Goal: Navigation & Orientation: Find specific page/section

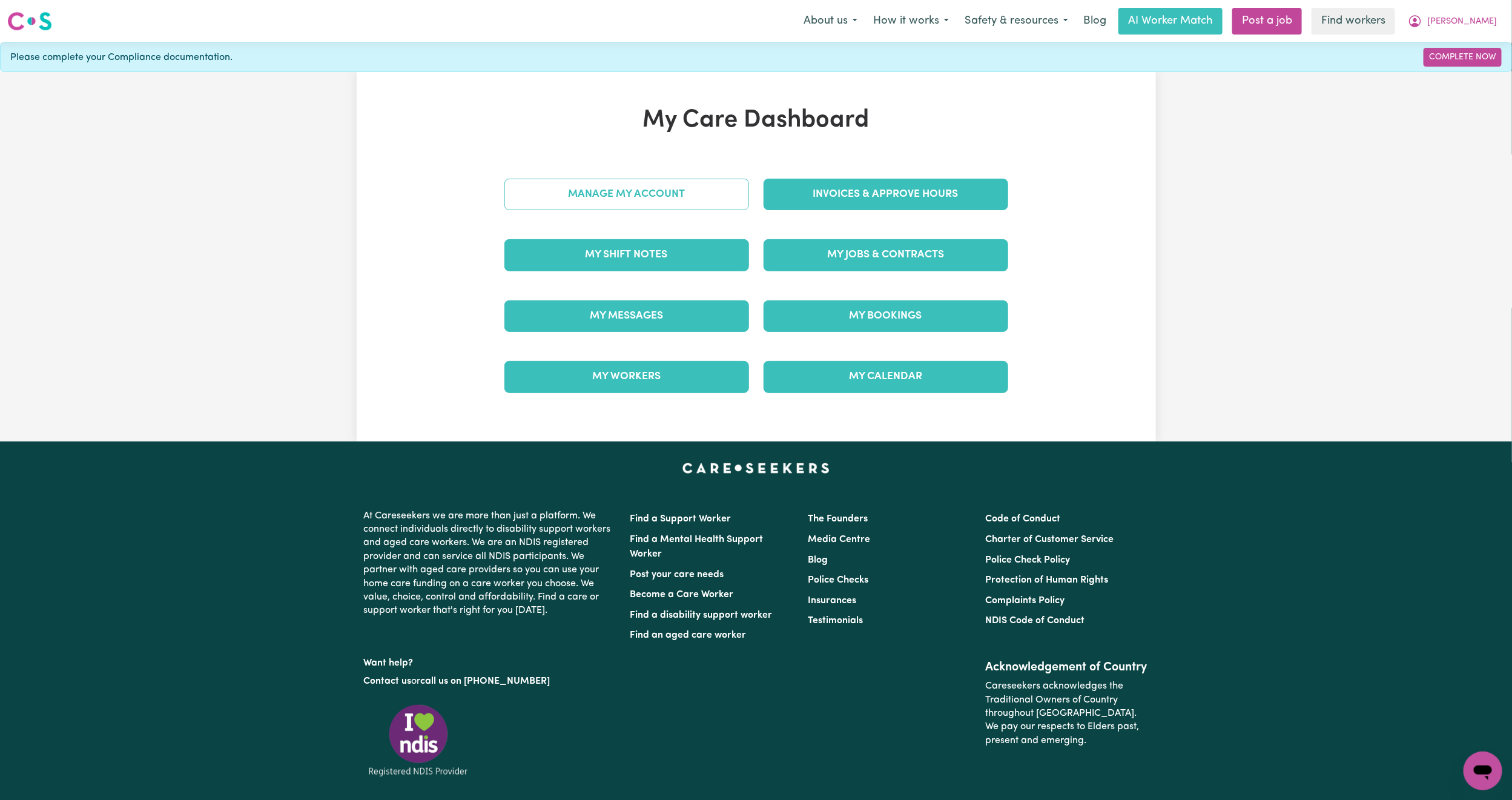
click at [619, 197] on link "Manage My Account" at bounding box center [626, 194] width 245 height 31
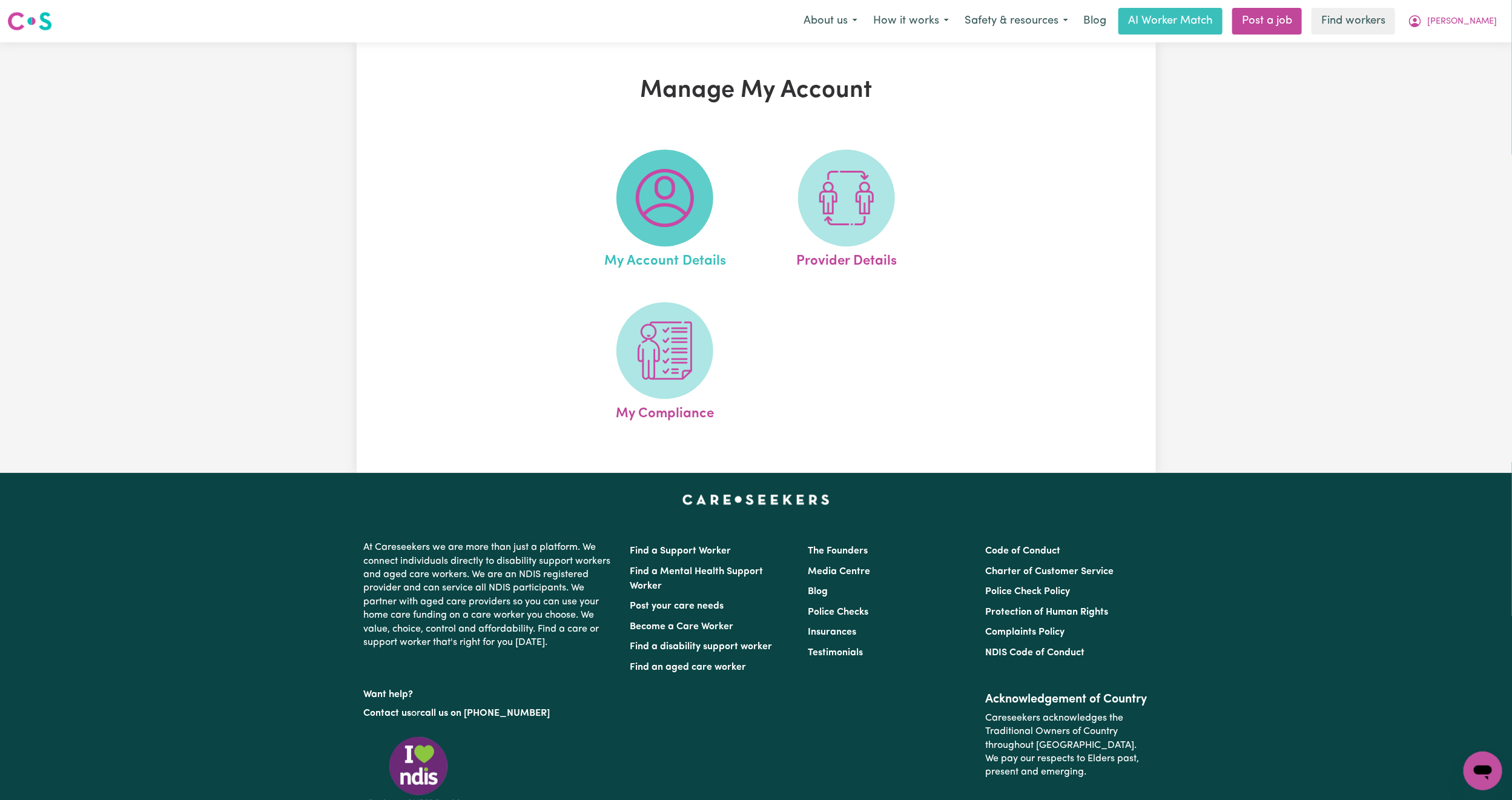
click at [636, 220] on img at bounding box center [664, 198] width 58 height 58
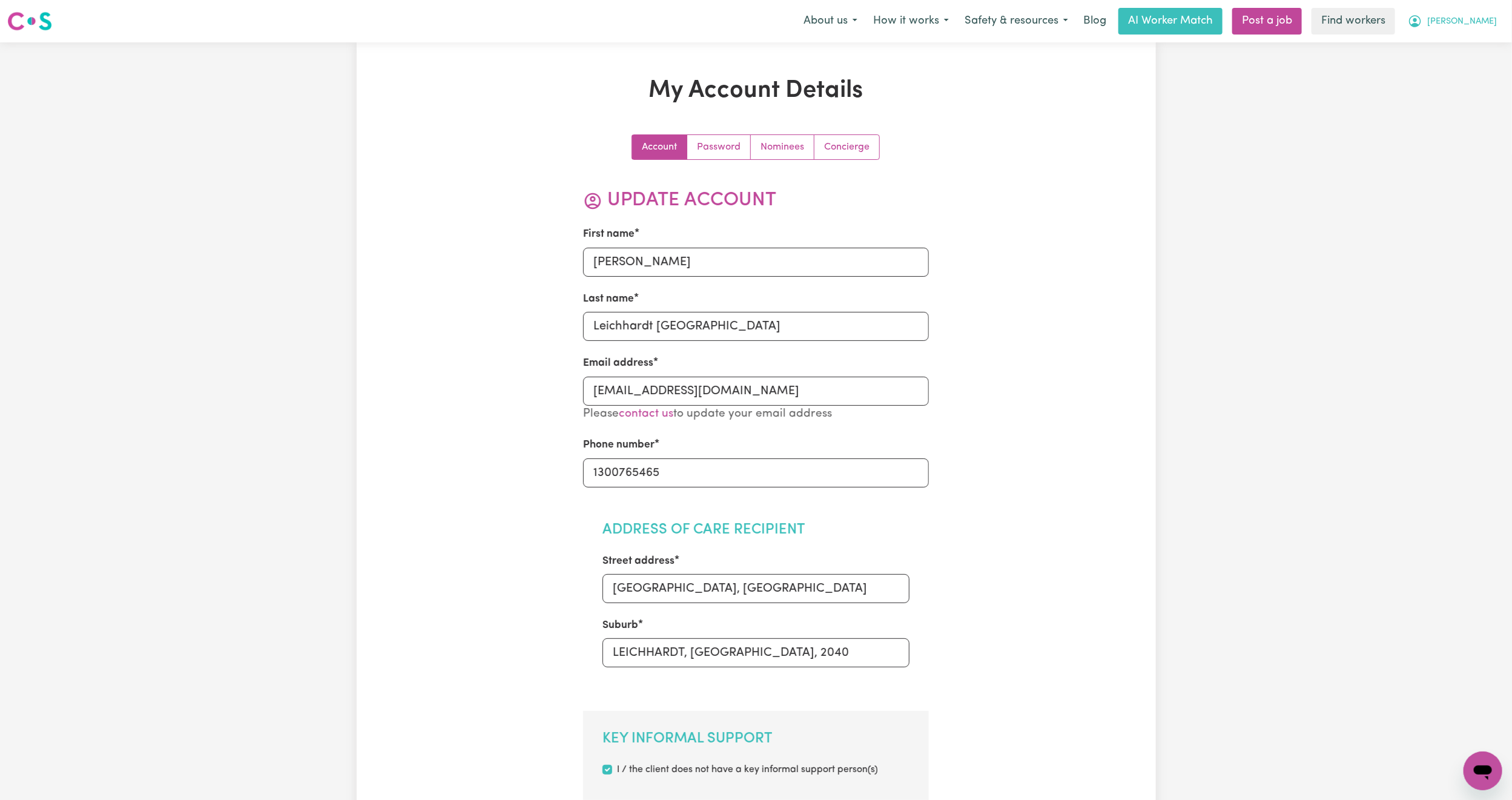
click at [1491, 17] on span "[PERSON_NAME]" at bounding box center [1463, 21] width 70 height 14
click at [1453, 42] on link "My Dashboard" at bounding box center [1456, 47] width 96 height 23
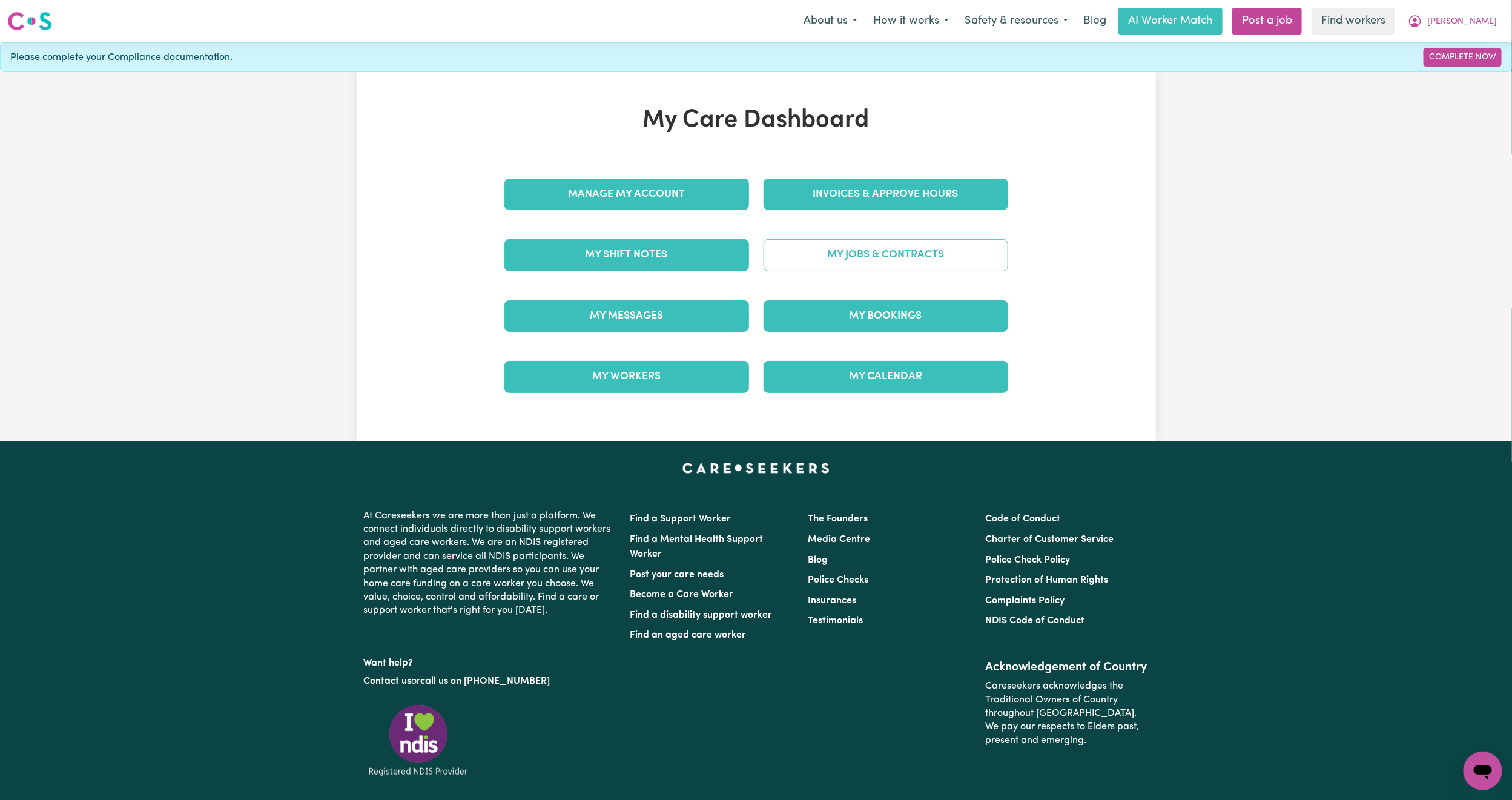
click at [829, 242] on link "My Jobs & Contracts" at bounding box center [886, 255] width 245 height 31
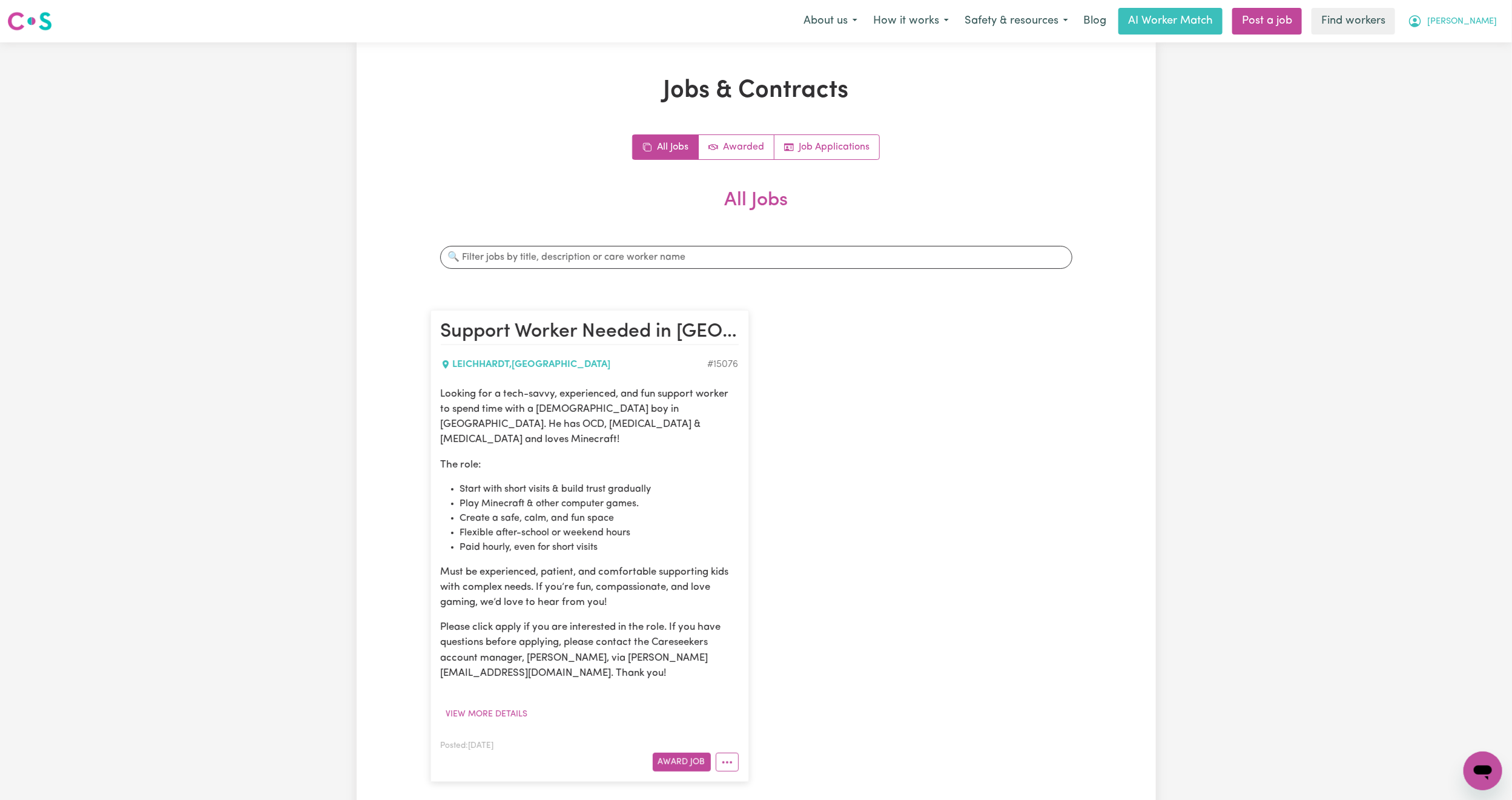
click at [1473, 20] on span "[PERSON_NAME]" at bounding box center [1463, 21] width 70 height 14
click at [1461, 42] on link "My Dashboard" at bounding box center [1456, 47] width 96 height 23
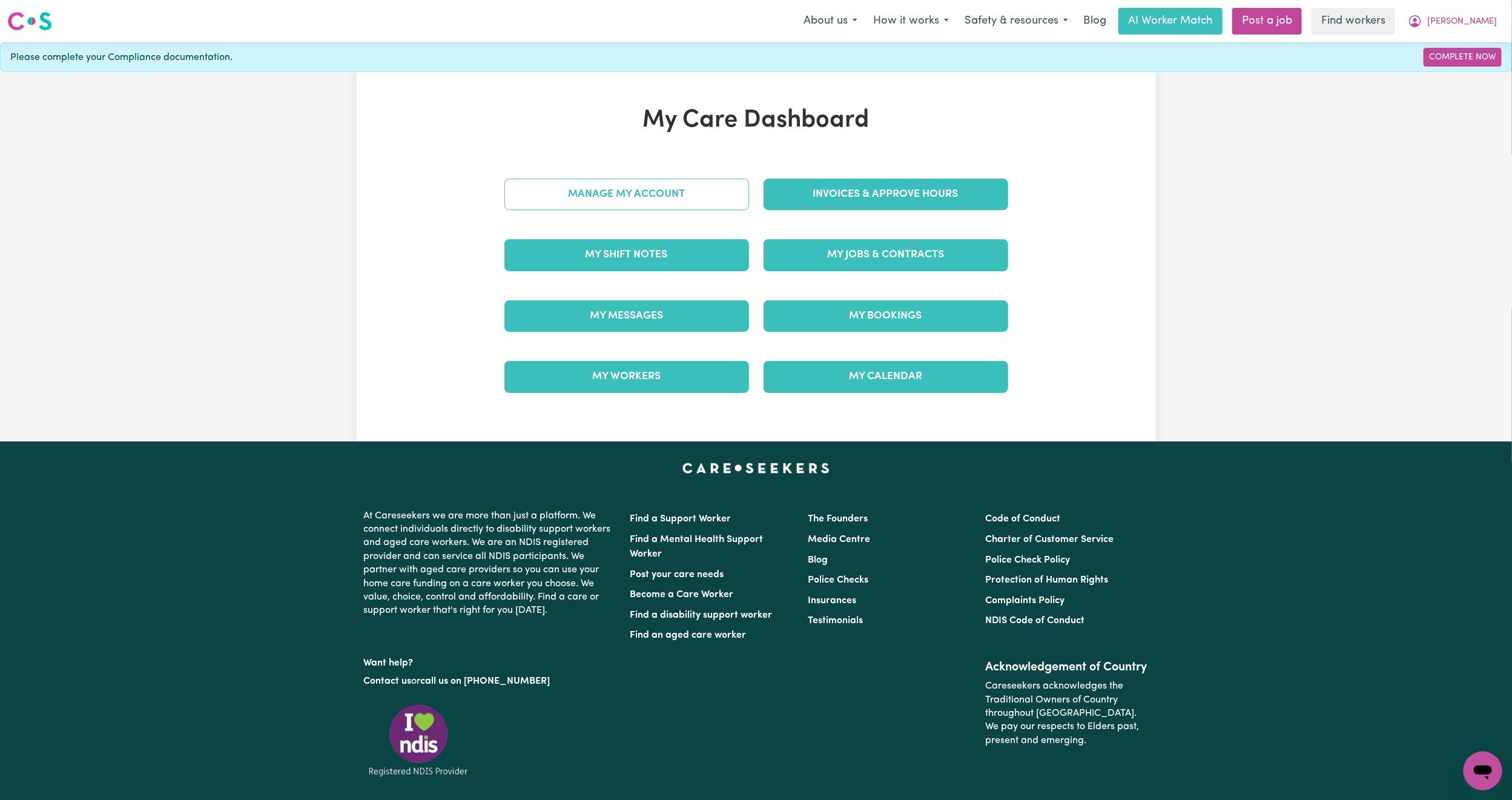
click at [611, 193] on link "Manage My Account" at bounding box center [626, 194] width 245 height 31
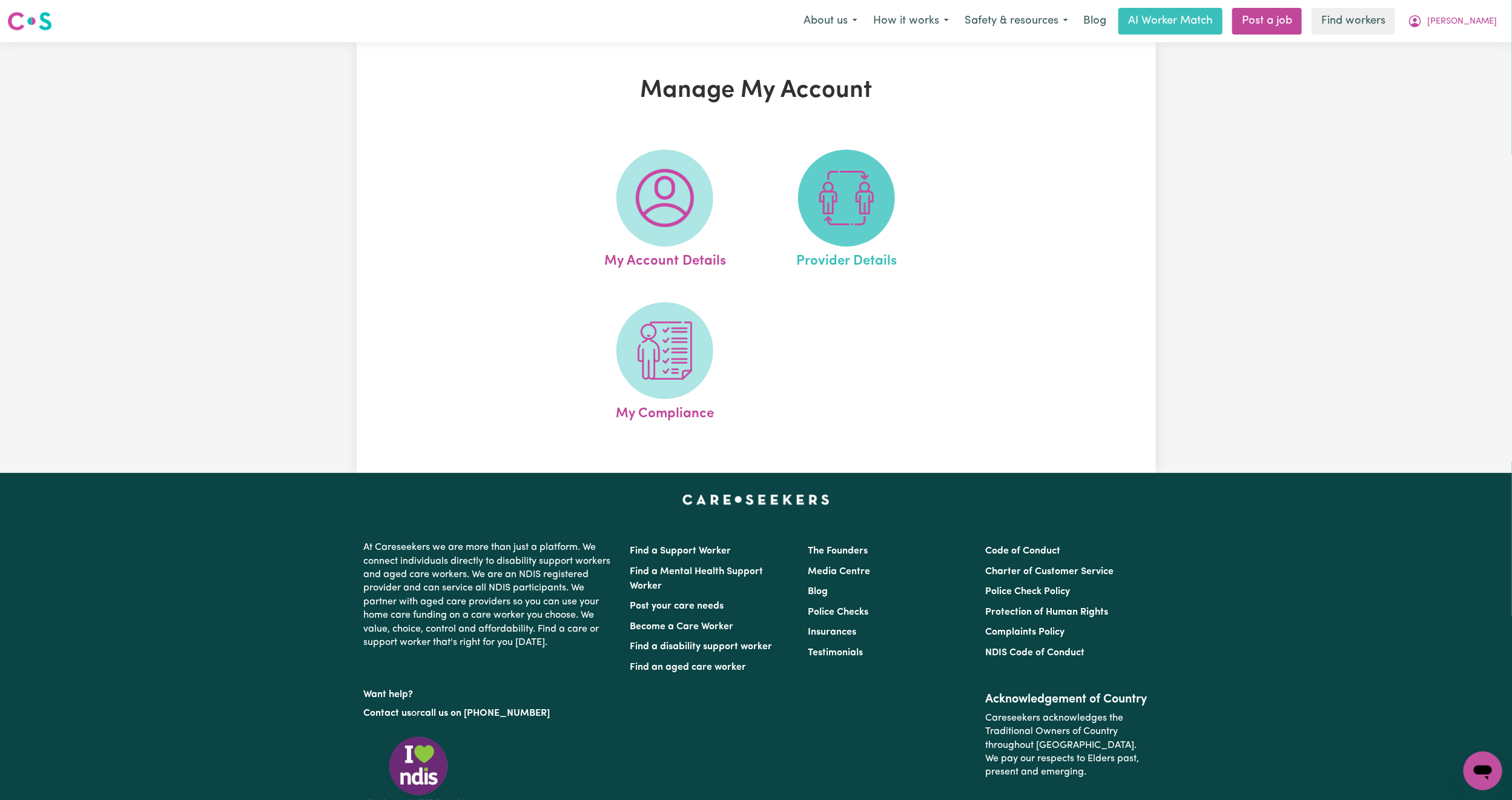
click at [828, 191] on img at bounding box center [846, 198] width 58 height 58
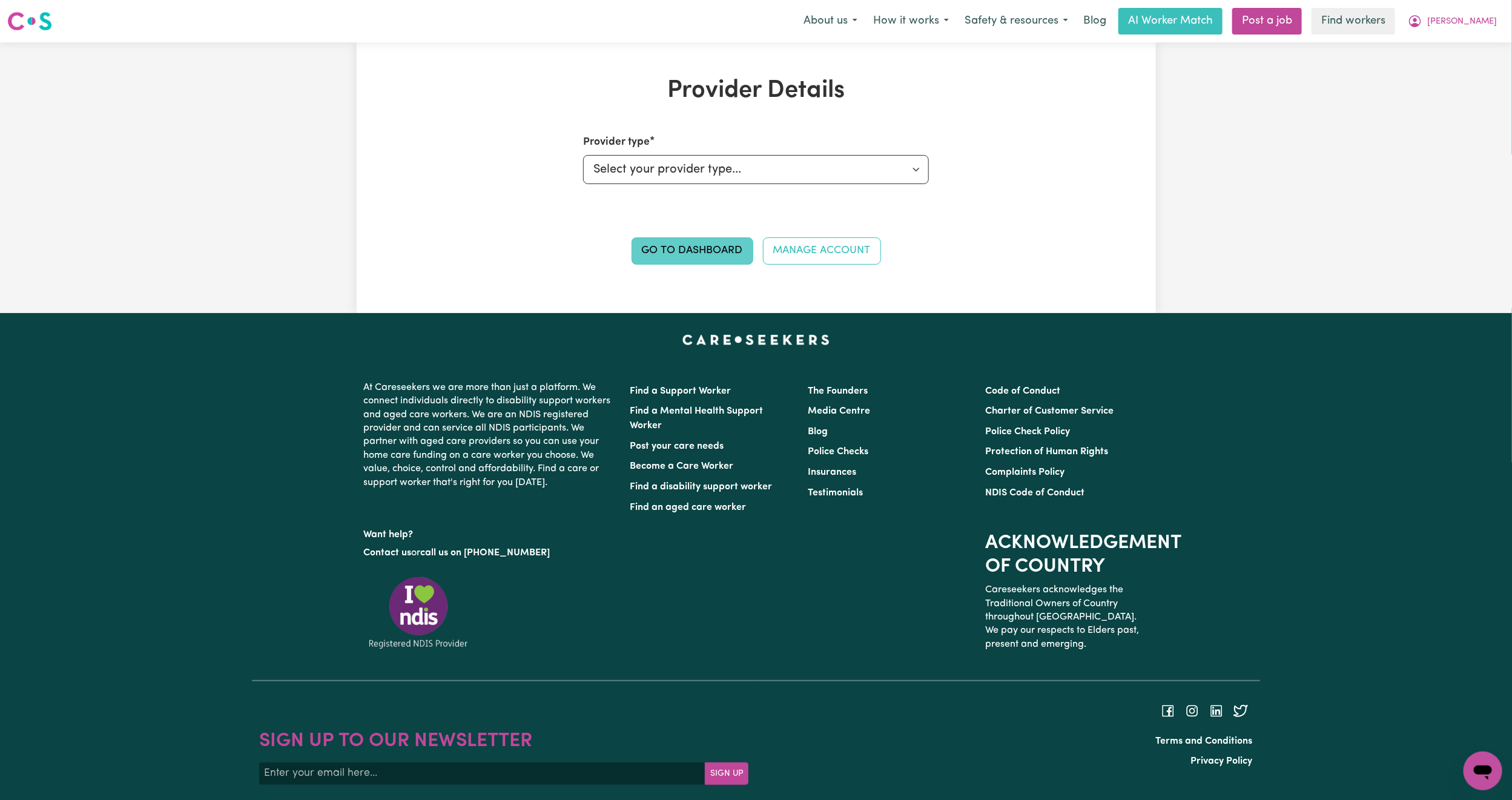
click at [747, 245] on link "Go to Dashboard" at bounding box center [692, 250] width 122 height 26
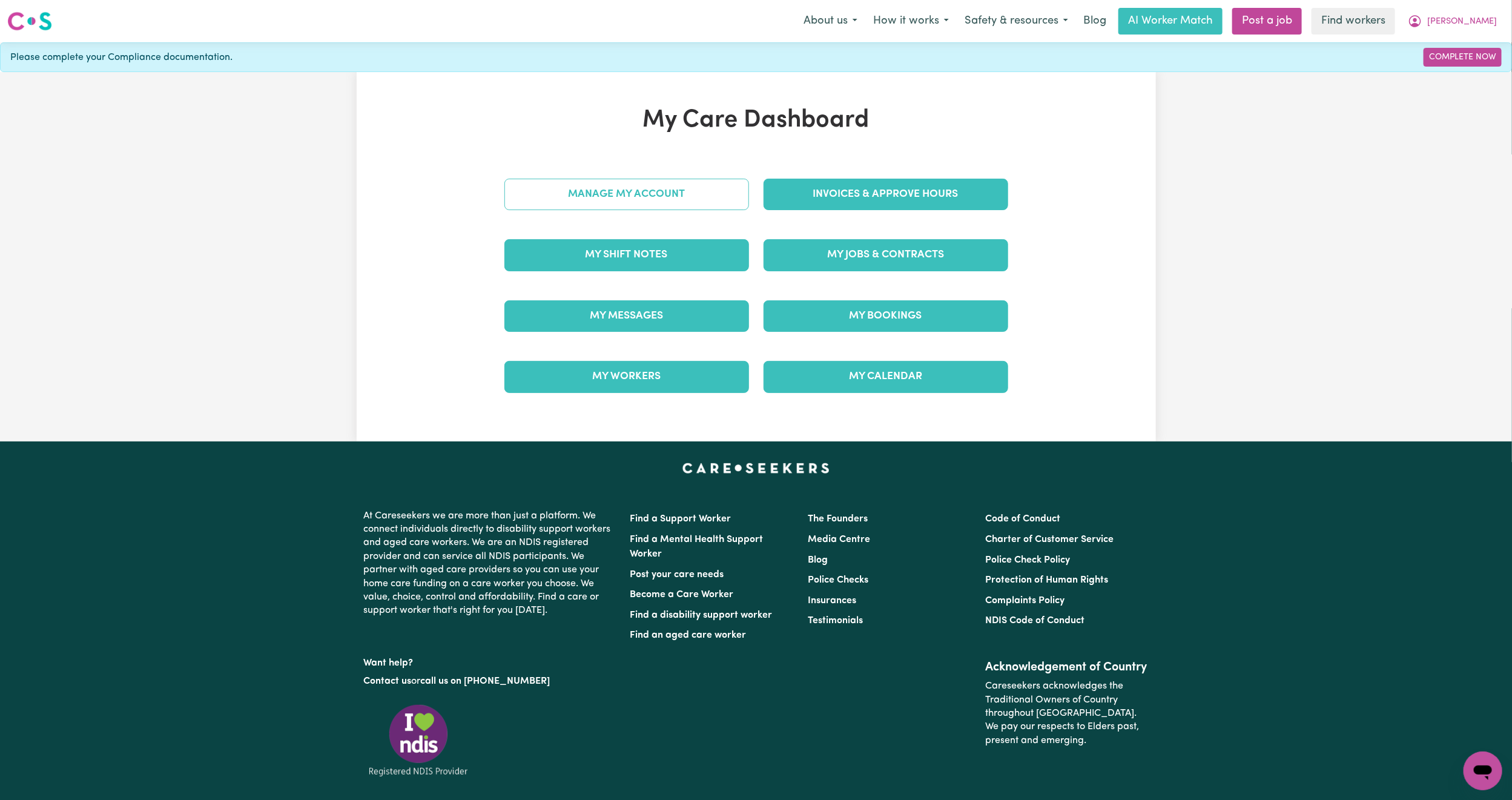
click at [679, 195] on link "Manage My Account" at bounding box center [626, 194] width 245 height 31
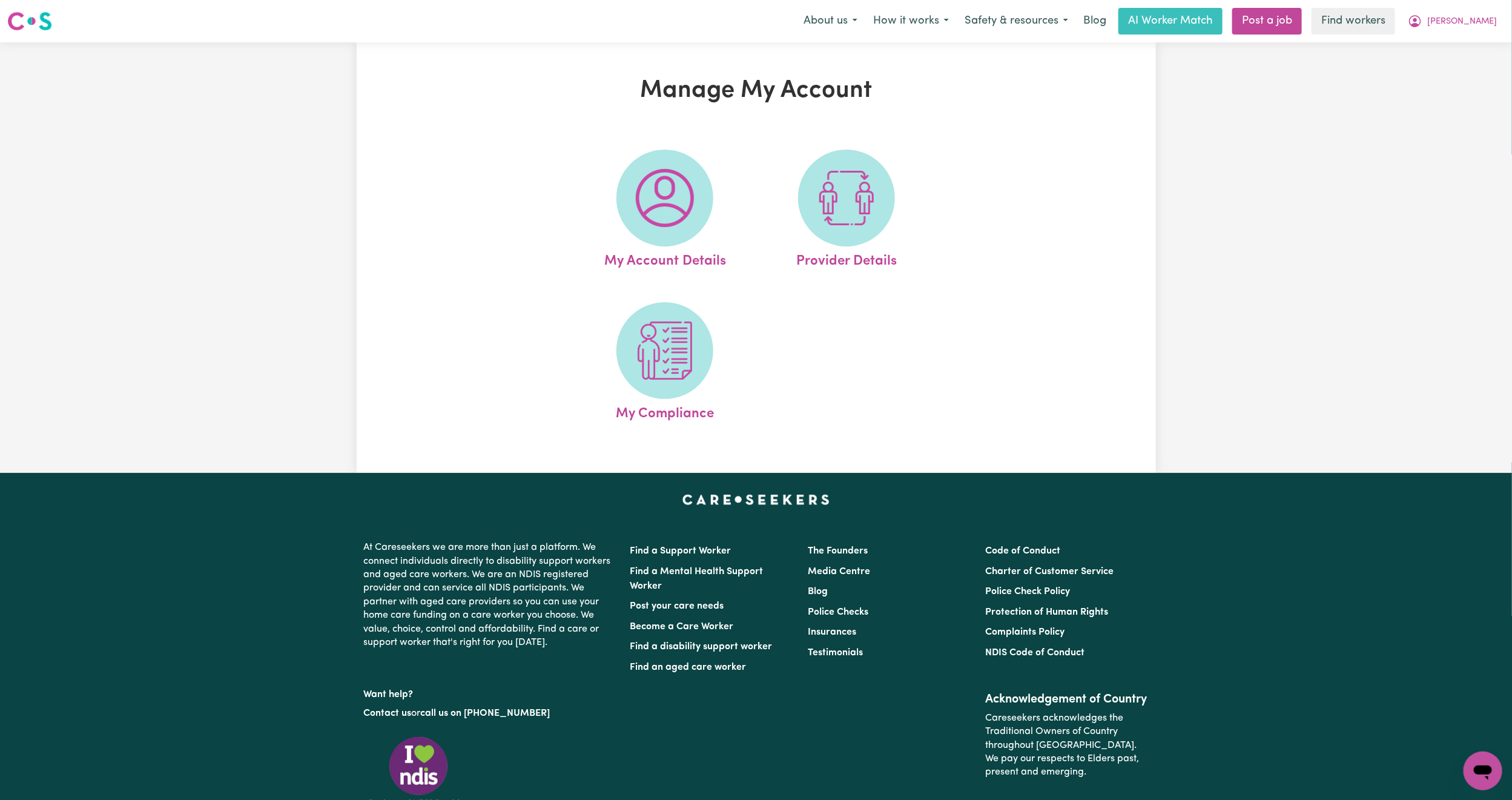
click at [679, 195] on img at bounding box center [664, 198] width 58 height 58
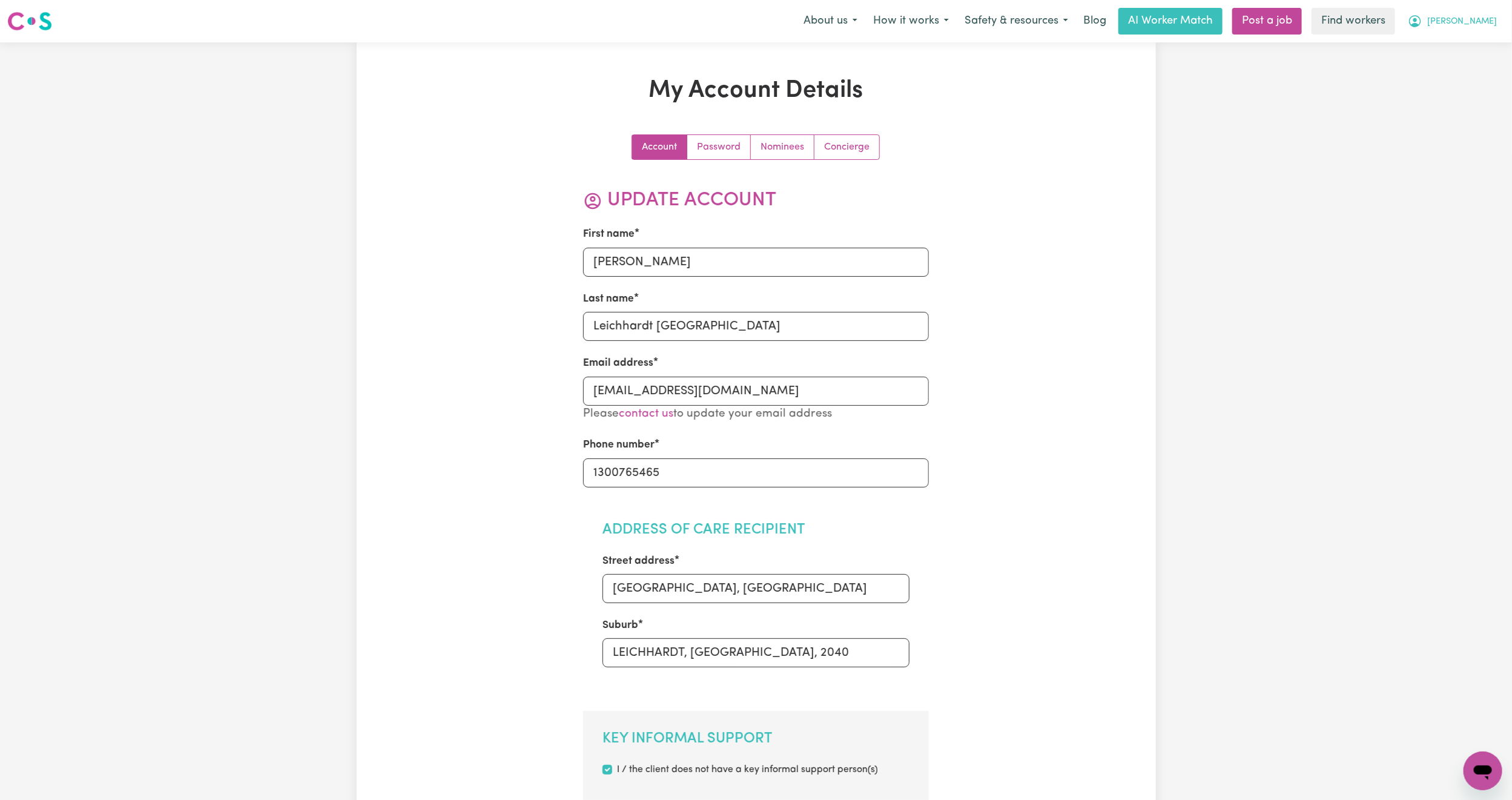
click at [1471, 27] on span "[PERSON_NAME]" at bounding box center [1463, 21] width 70 height 14
click at [1456, 42] on link "My Dashboard" at bounding box center [1456, 47] width 96 height 23
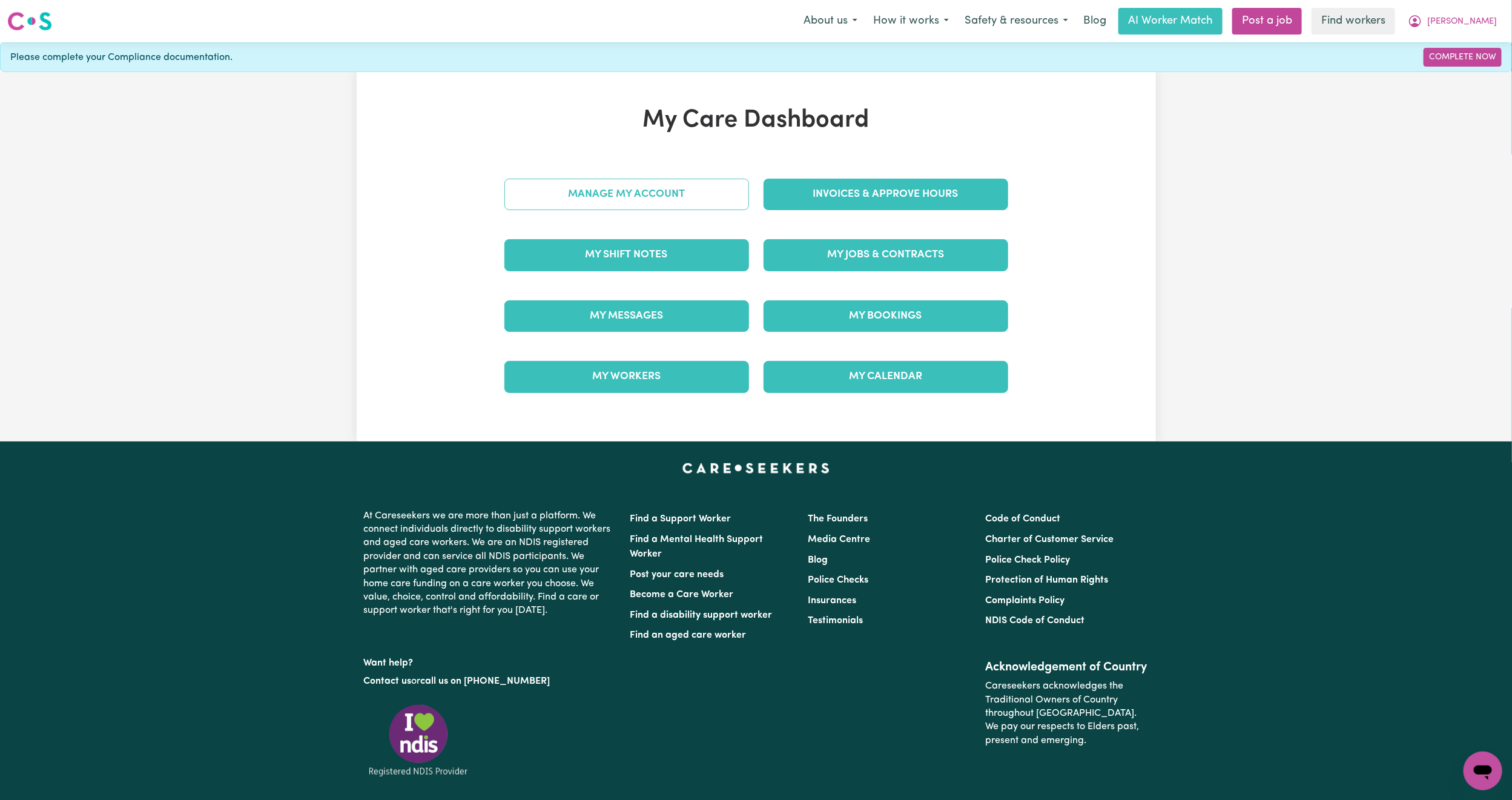
click at [647, 206] on link "Manage My Account" at bounding box center [626, 194] width 245 height 31
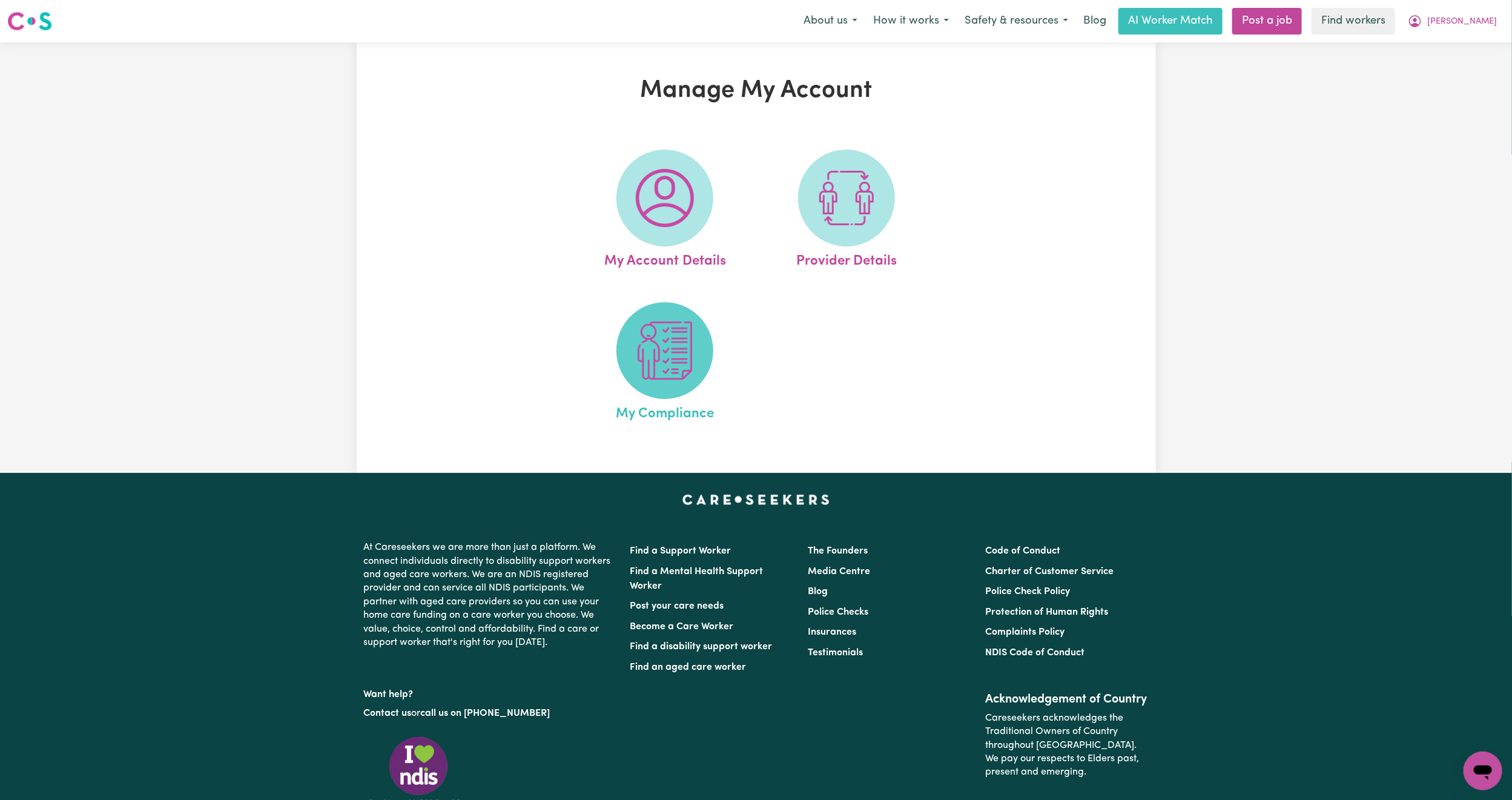
click at [652, 351] on img at bounding box center [664, 350] width 58 height 58
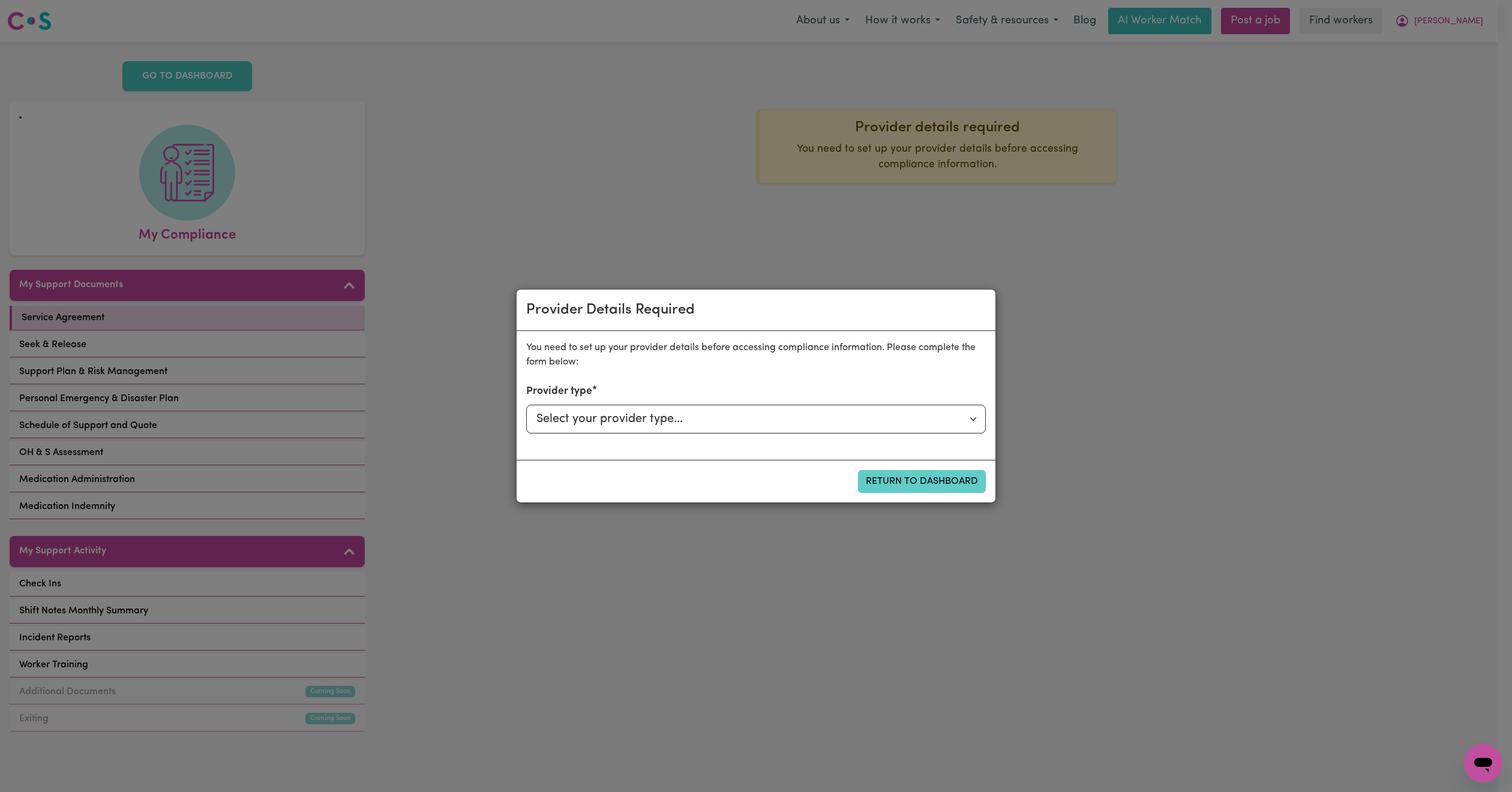
click at [903, 490] on button "Return to Dashboard" at bounding box center [922, 481] width 128 height 23
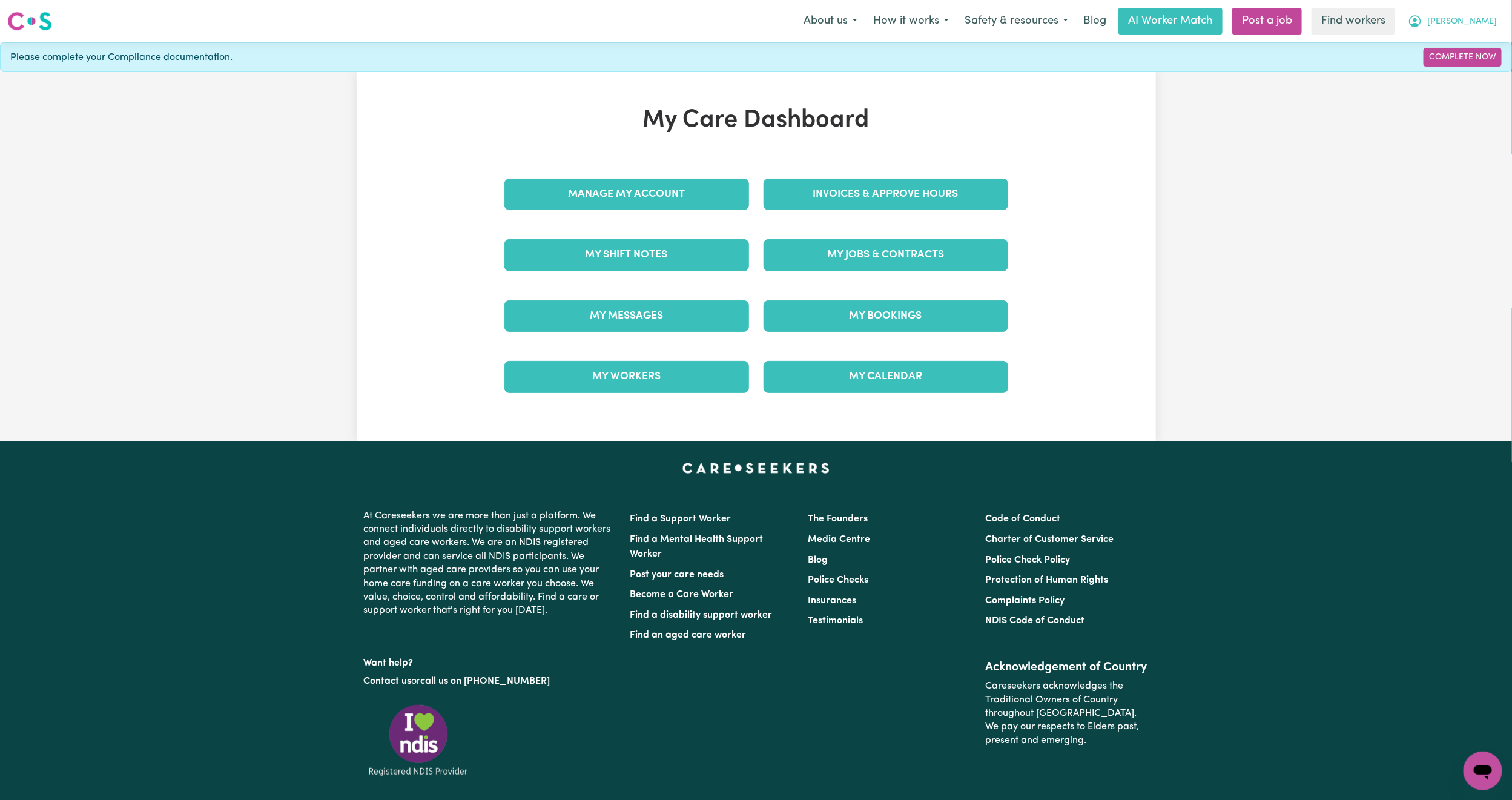
click at [1481, 16] on span "[PERSON_NAME]" at bounding box center [1463, 21] width 70 height 14
click at [1453, 66] on link "Logout" at bounding box center [1456, 69] width 96 height 23
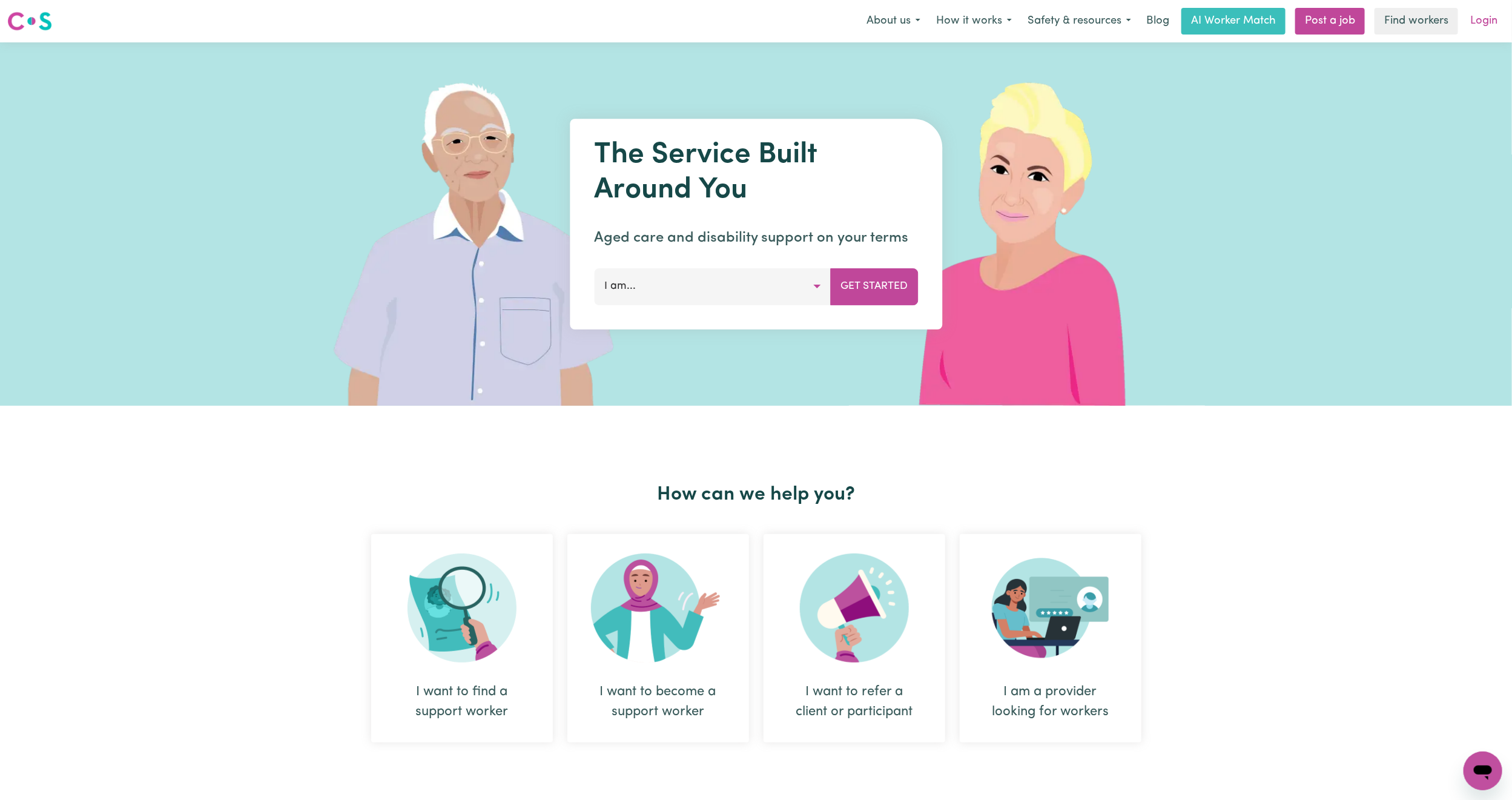
click at [1497, 11] on link "Login" at bounding box center [1484, 21] width 42 height 26
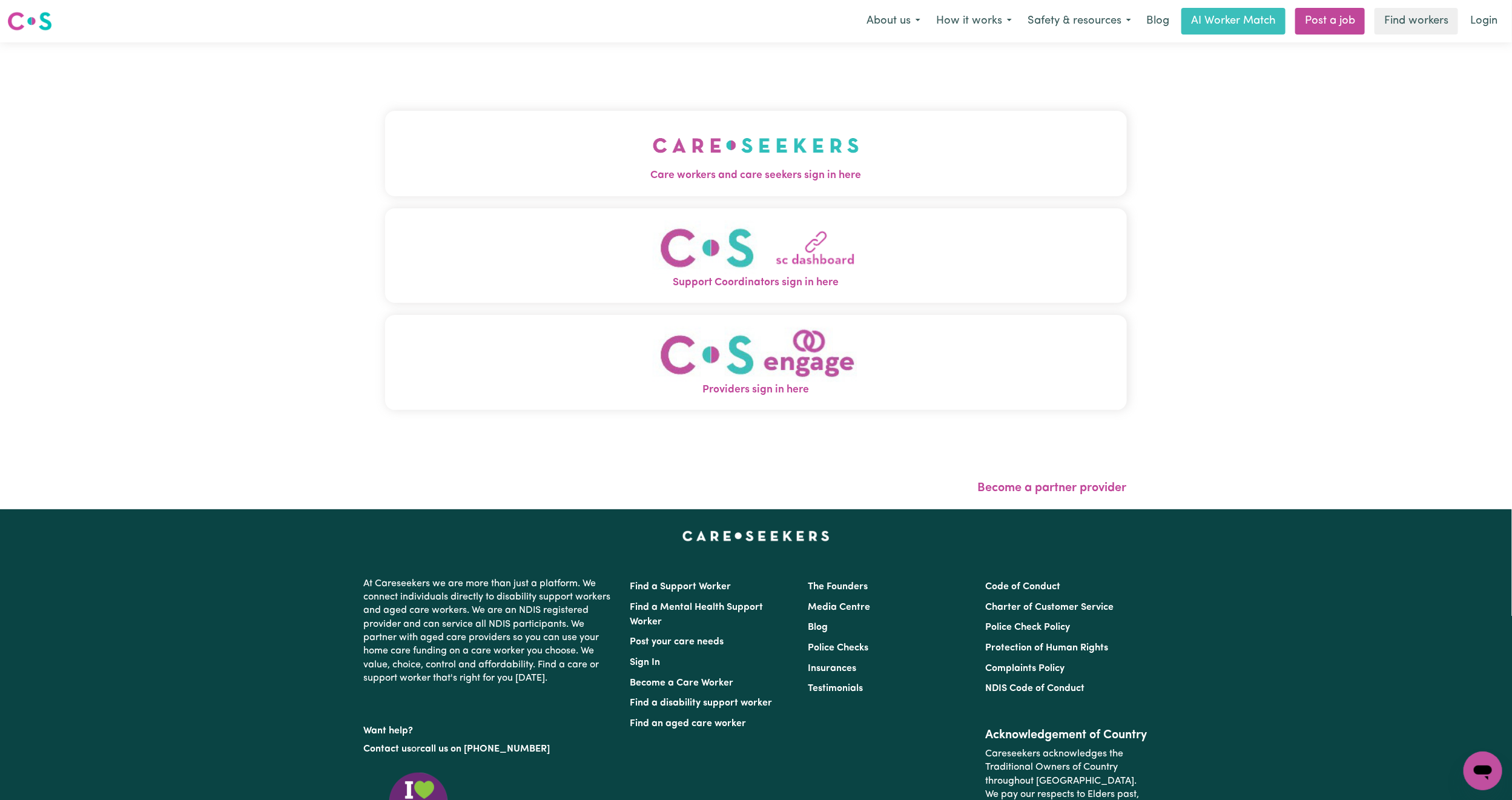
click at [472, 182] on span "Care workers and care seekers sign in here" at bounding box center [756, 176] width 742 height 16
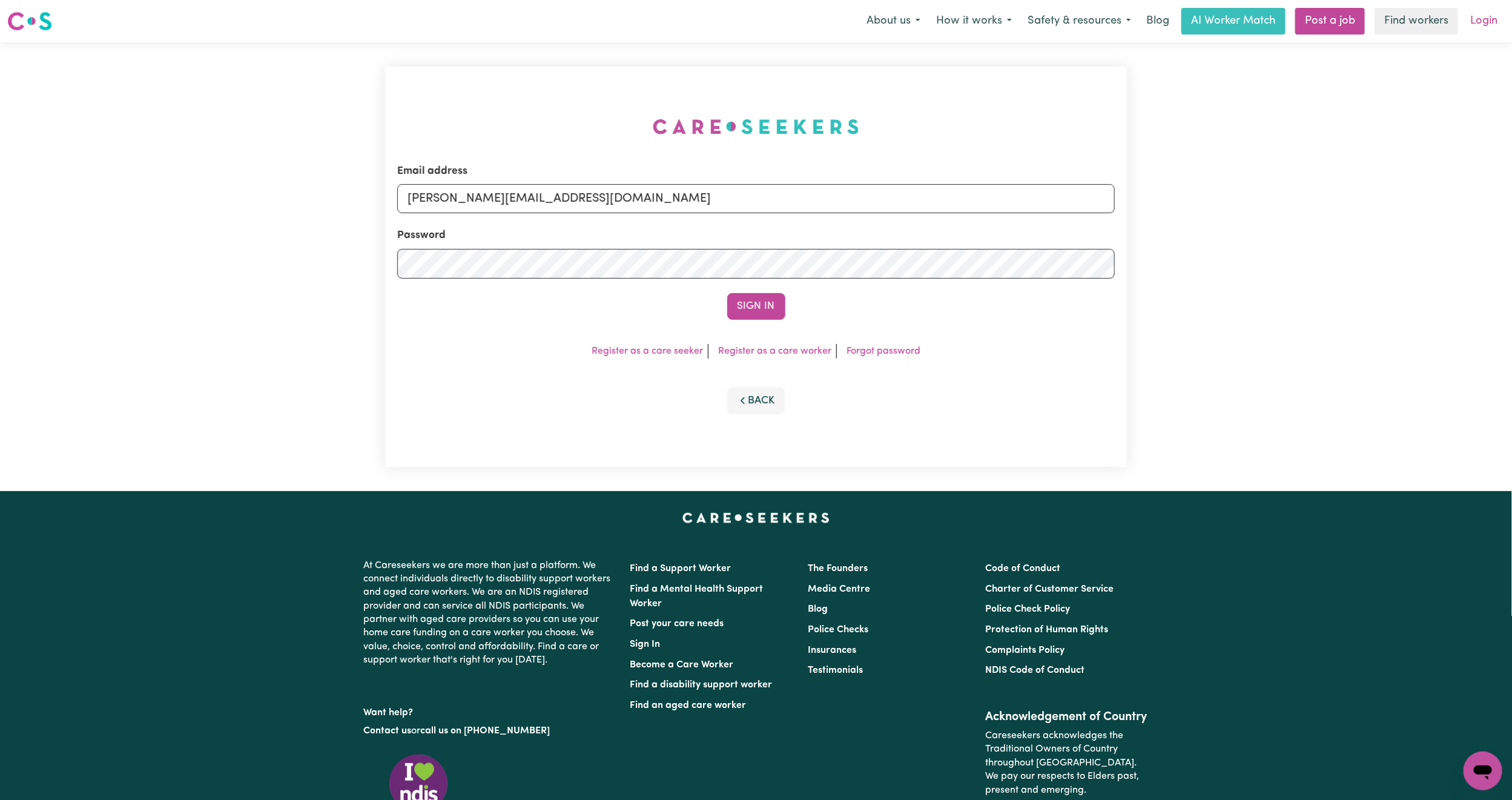
click at [1478, 26] on link "Login" at bounding box center [1484, 21] width 42 height 26
click at [733, 198] on input "[PERSON_NAME][EMAIL_ADDRESS][DOMAIN_NAME]" at bounding box center [756, 198] width 718 height 29
drag, startPoint x: 470, startPoint y: 200, endPoint x: 832, endPoint y: 206, distance: 362.0
click at [832, 206] on input "[EMAIL_ADDRESS][PERSON_NAME][DOMAIN_NAME]" at bounding box center [756, 198] width 718 height 29
type input "[EMAIL_ADDRESS][DOMAIN_NAME]"
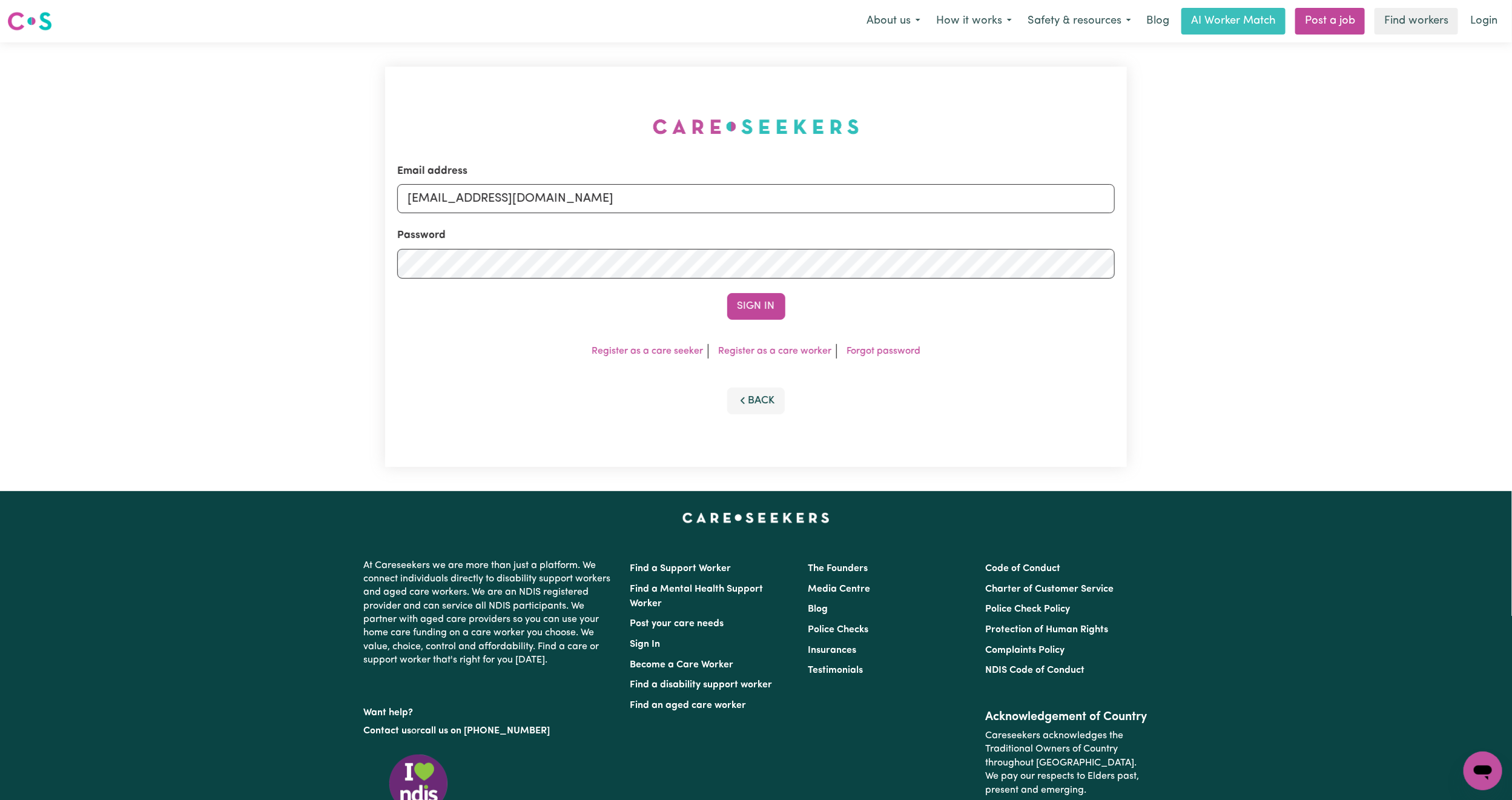
click at [727, 293] on button "Sign In" at bounding box center [756, 306] width 58 height 26
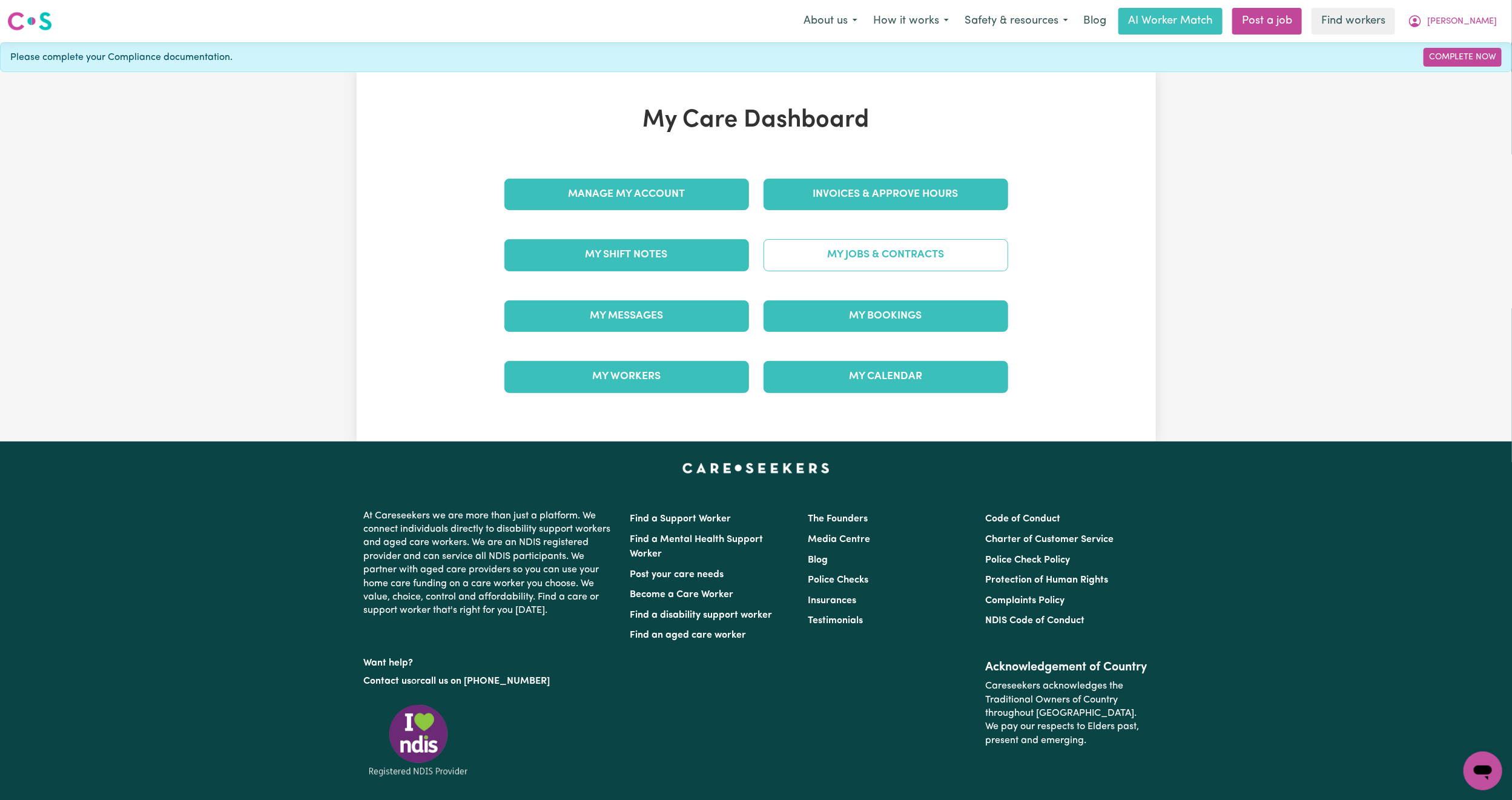
click at [846, 260] on link "My Jobs & Contracts" at bounding box center [886, 255] width 245 height 31
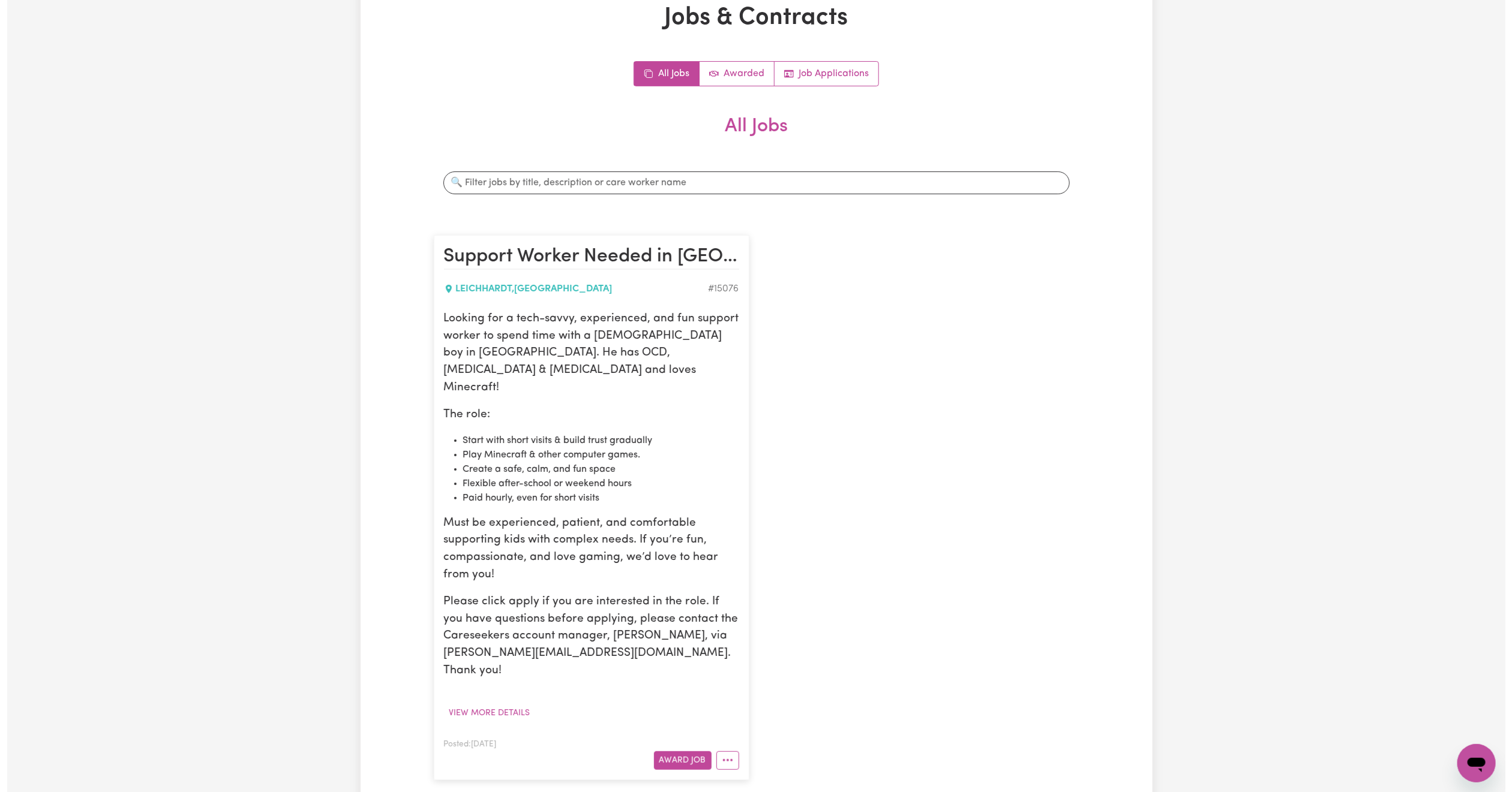
scroll to position [73, 0]
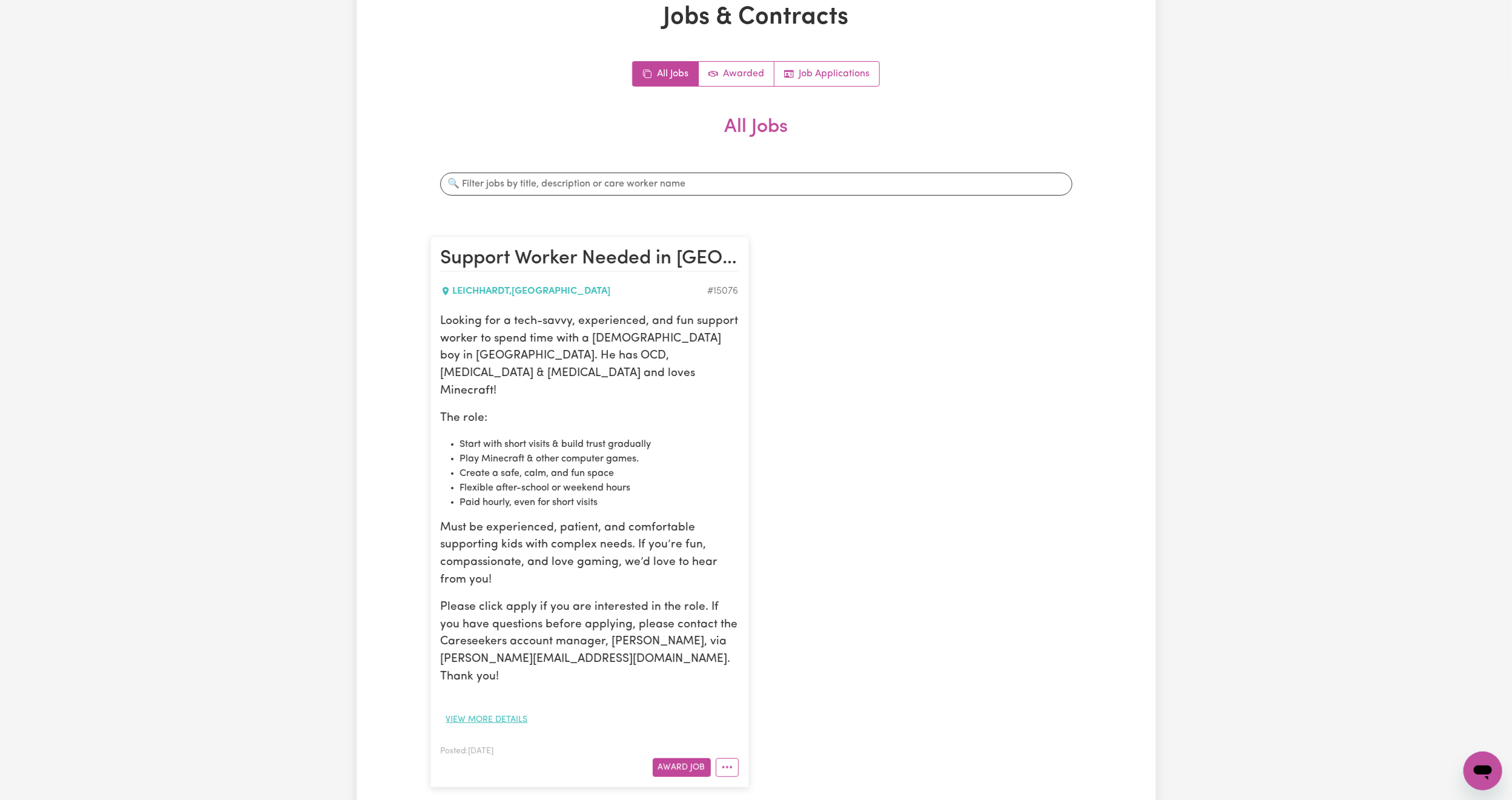
click at [512, 711] on button "View more details" at bounding box center [487, 720] width 93 height 19
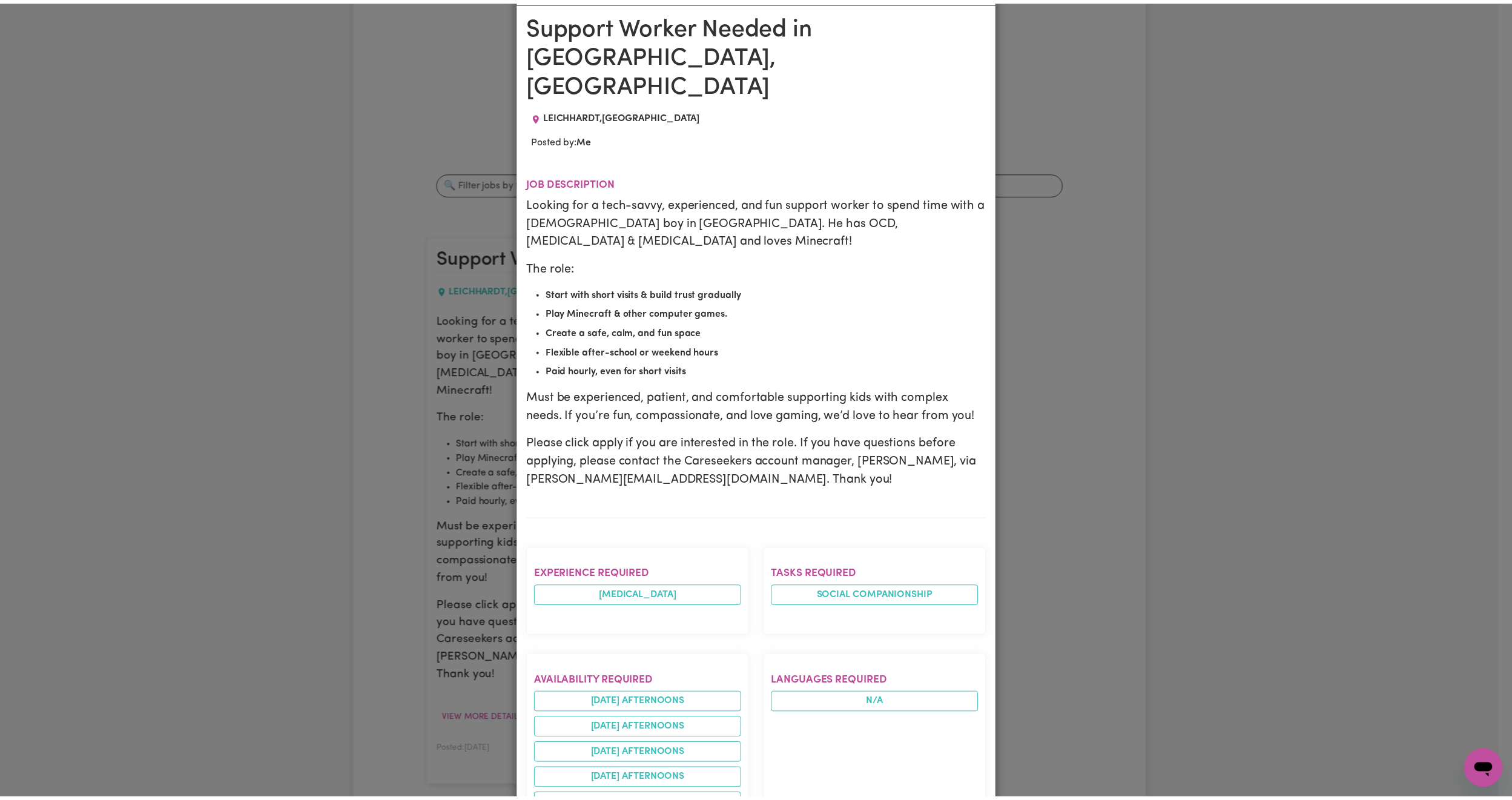
scroll to position [0, 0]
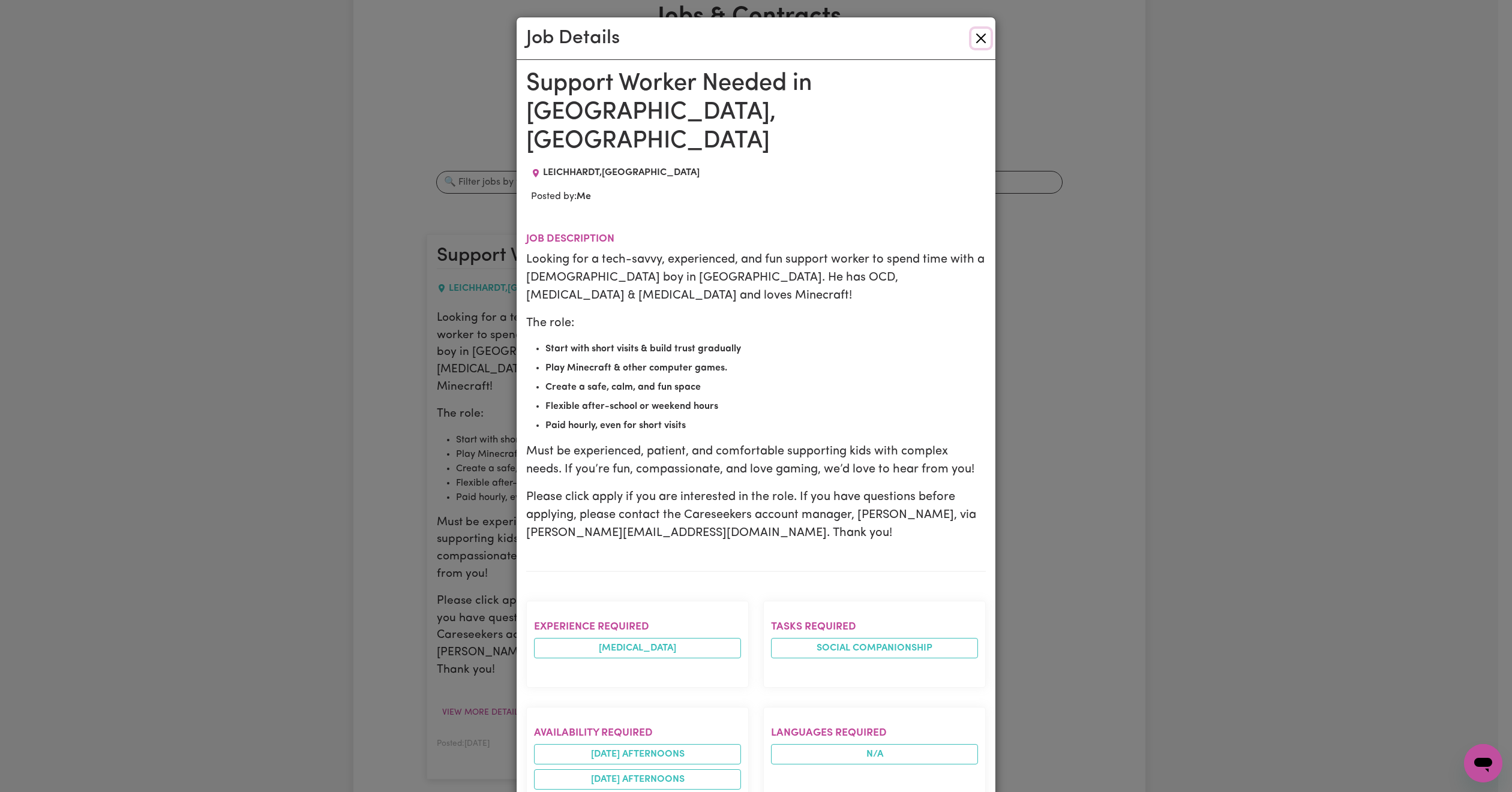
click at [971, 42] on button "Close" at bounding box center [980, 38] width 19 height 19
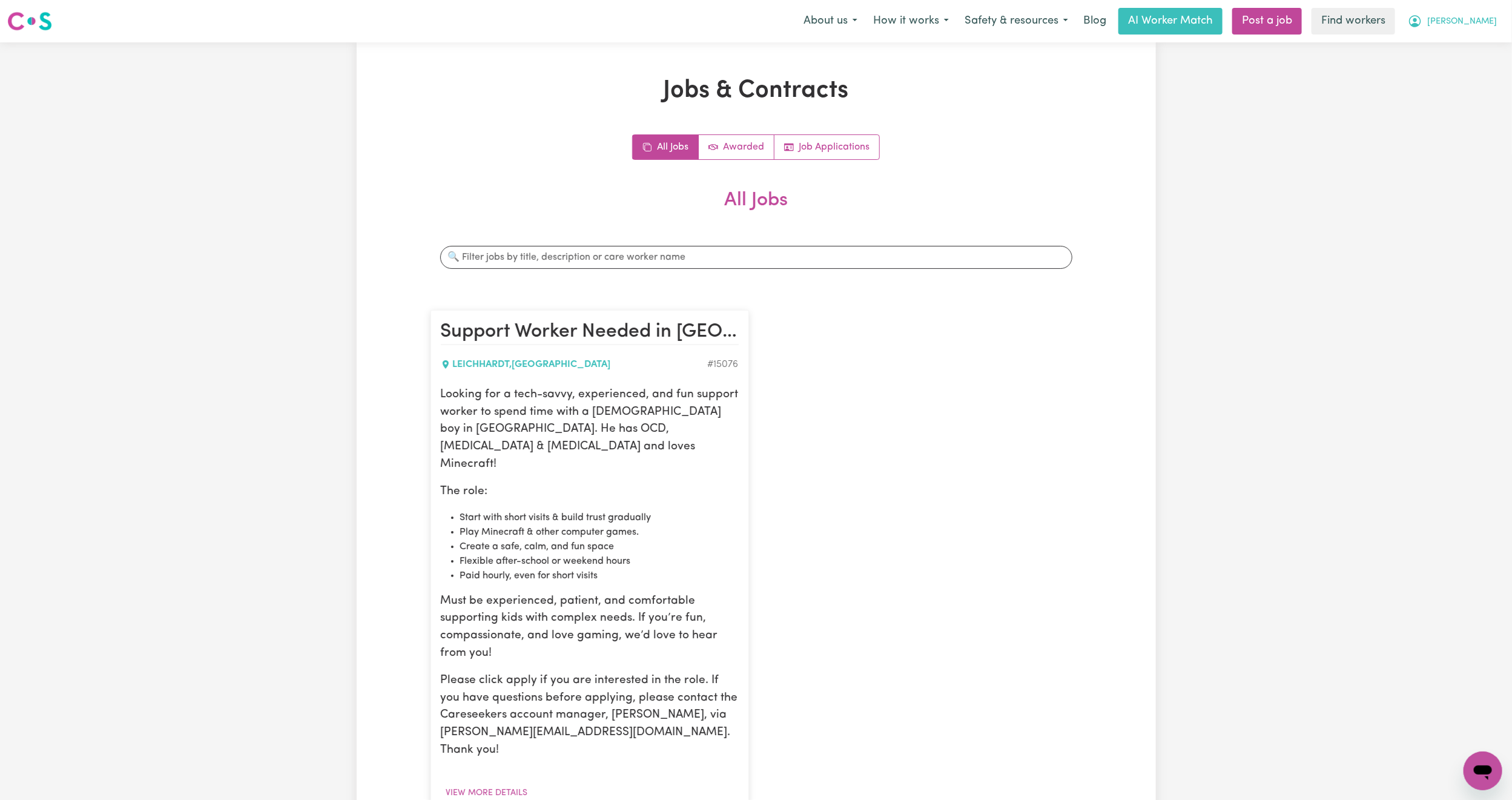
click at [1492, 19] on button "[PERSON_NAME]" at bounding box center [1452, 21] width 105 height 26
click at [1479, 44] on link "My Dashboard" at bounding box center [1456, 47] width 96 height 23
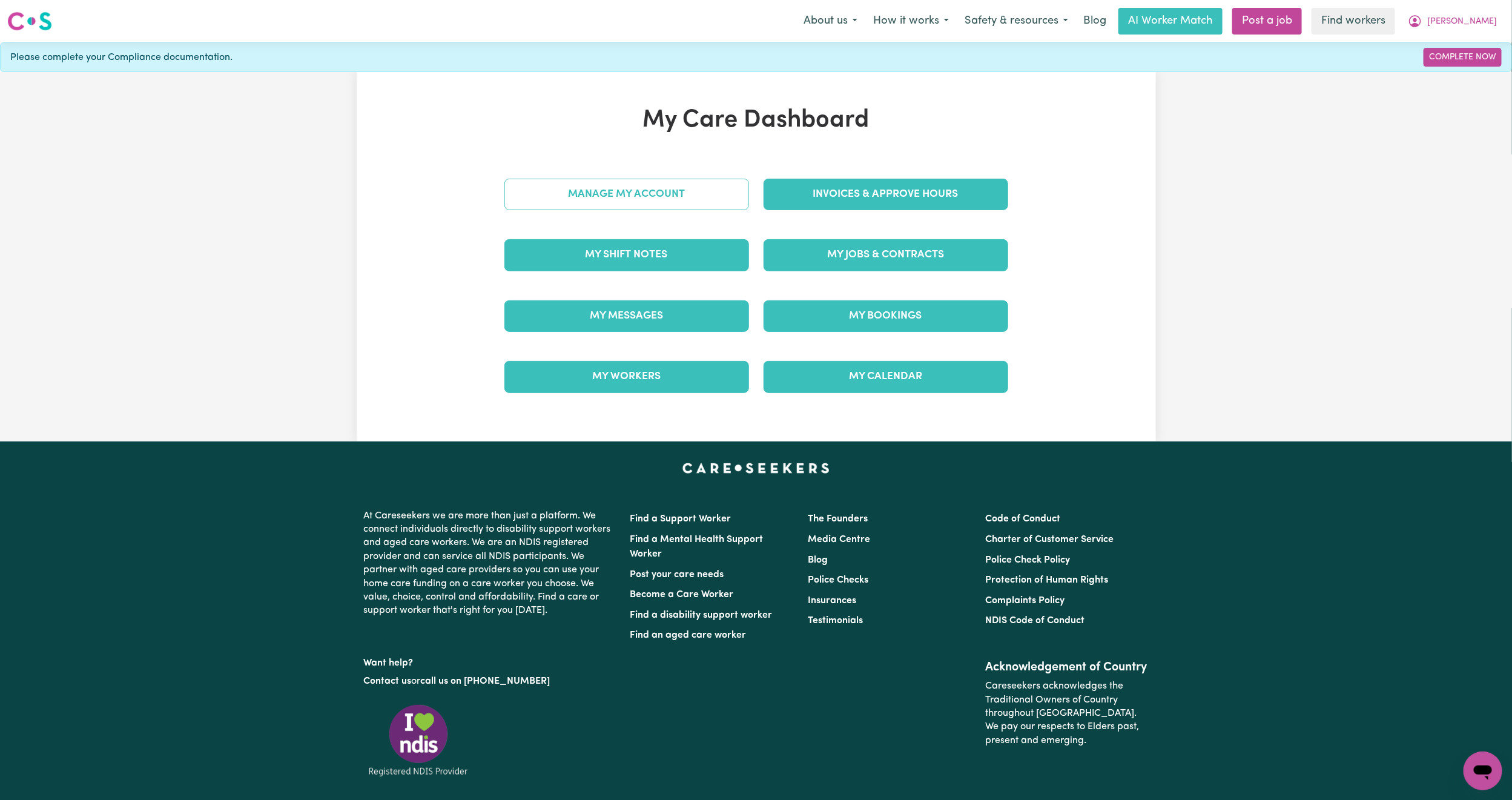
click at [633, 203] on link "Manage My Account" at bounding box center [626, 194] width 245 height 31
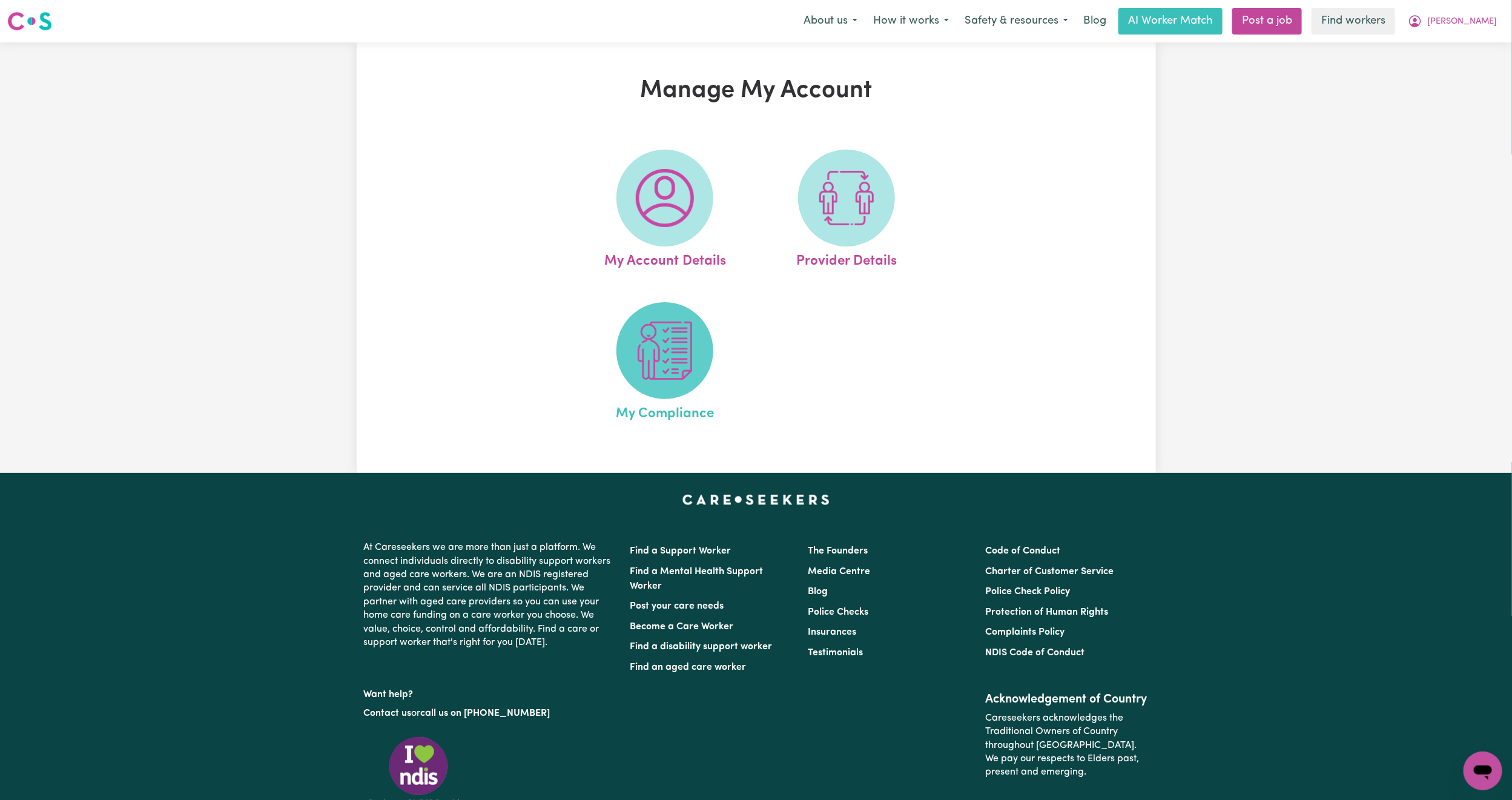
click at [643, 338] on img at bounding box center [664, 350] width 58 height 58
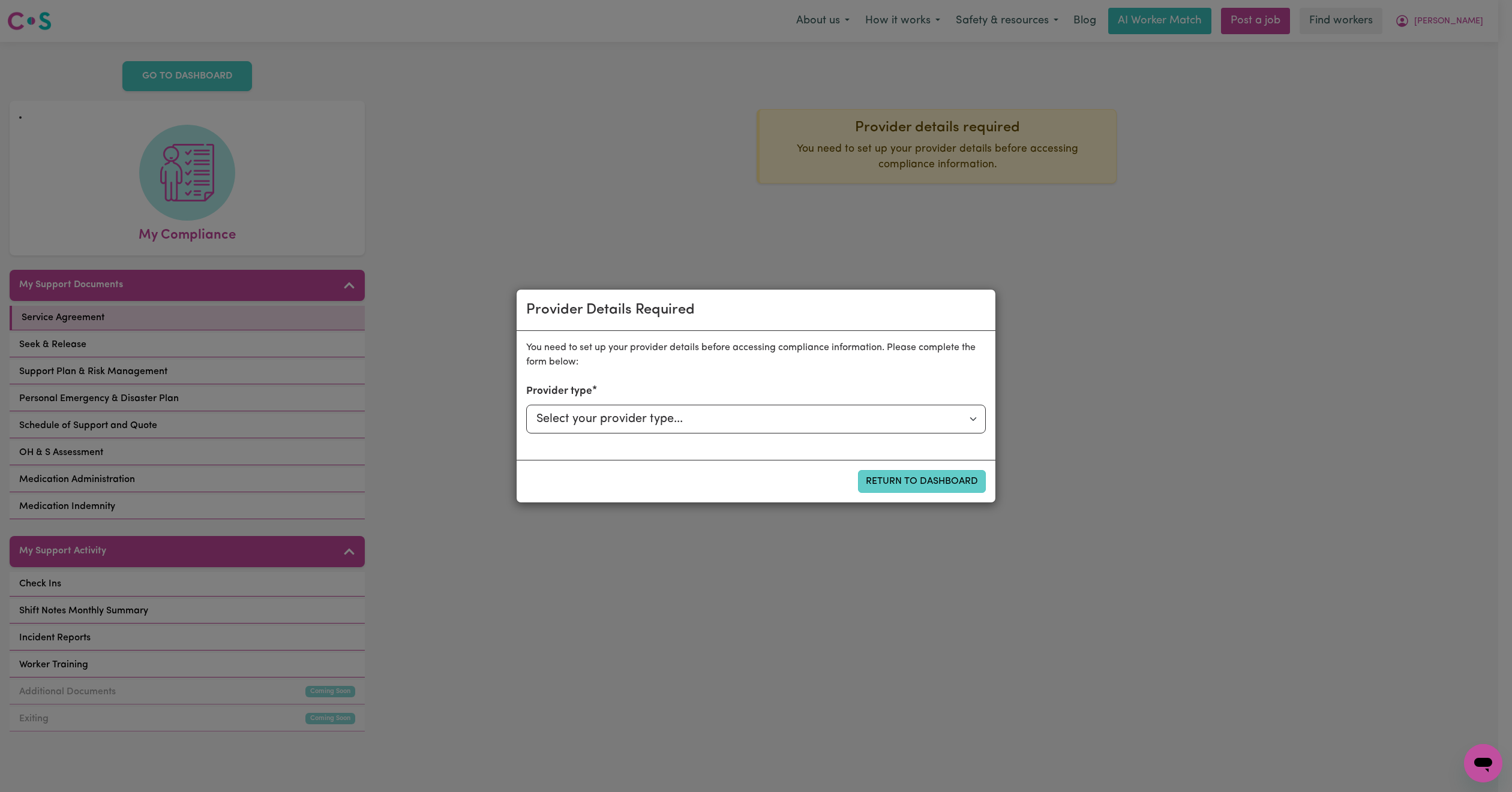
click at [939, 487] on button "Return to Dashboard" at bounding box center [922, 481] width 128 height 23
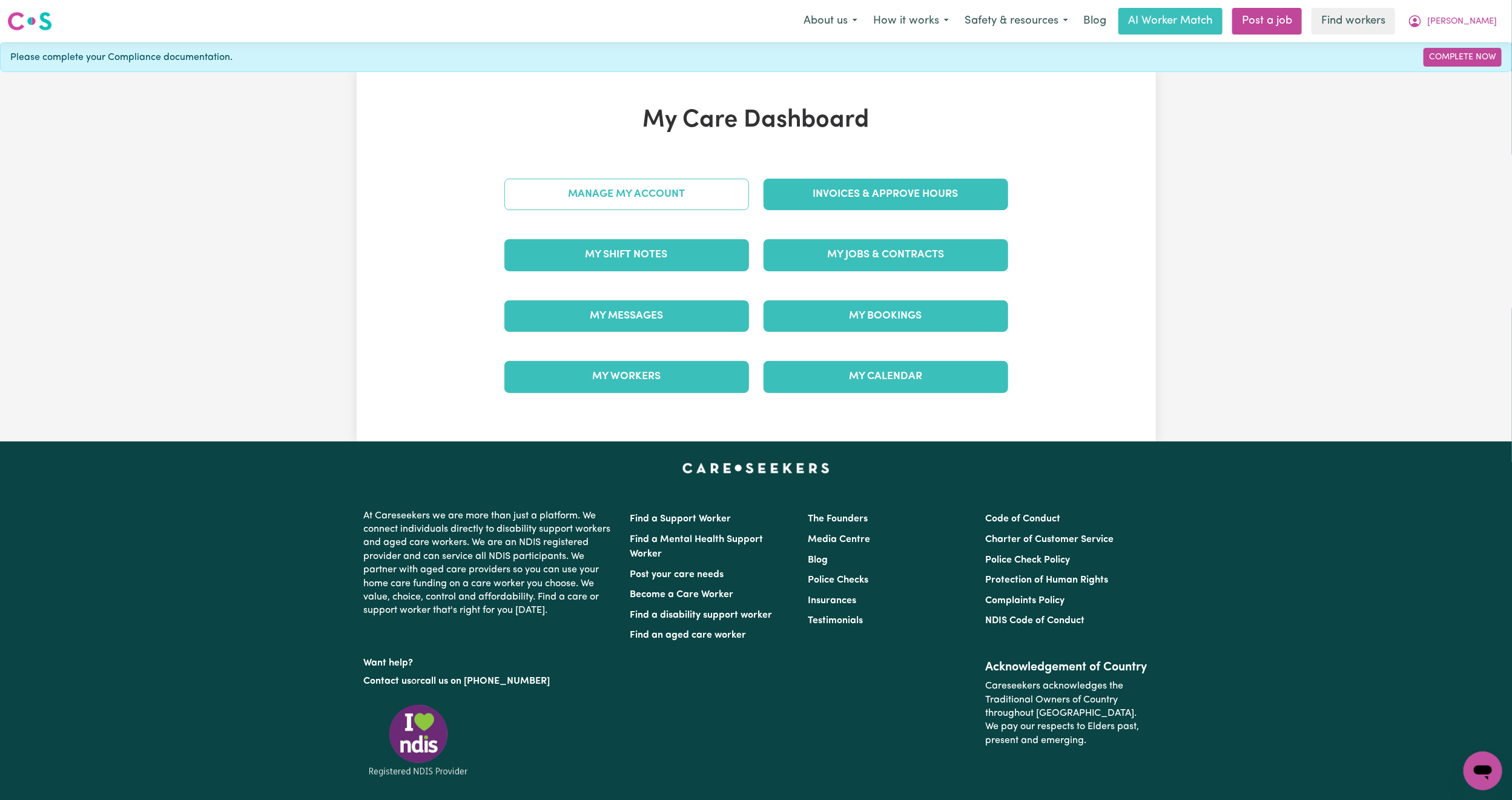
drag, startPoint x: 602, startPoint y: 174, endPoint x: 611, endPoint y: 190, distance: 18.4
click at [611, 190] on div "Manage My Account" at bounding box center [626, 194] width 259 height 61
click at [611, 190] on link "Manage My Account" at bounding box center [626, 194] width 245 height 31
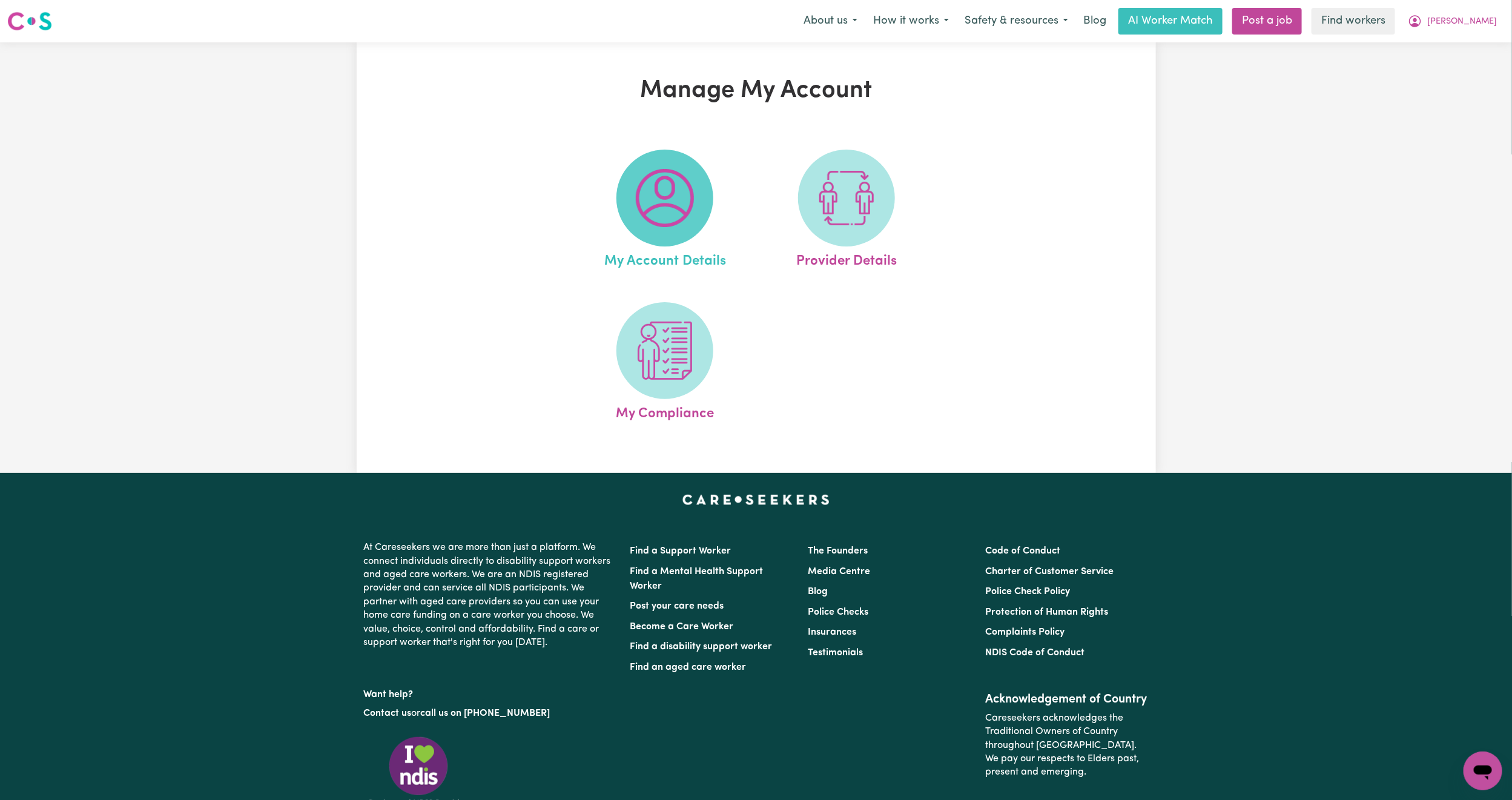
click at [679, 189] on img at bounding box center [664, 198] width 58 height 58
